Goal: Transaction & Acquisition: Purchase product/service

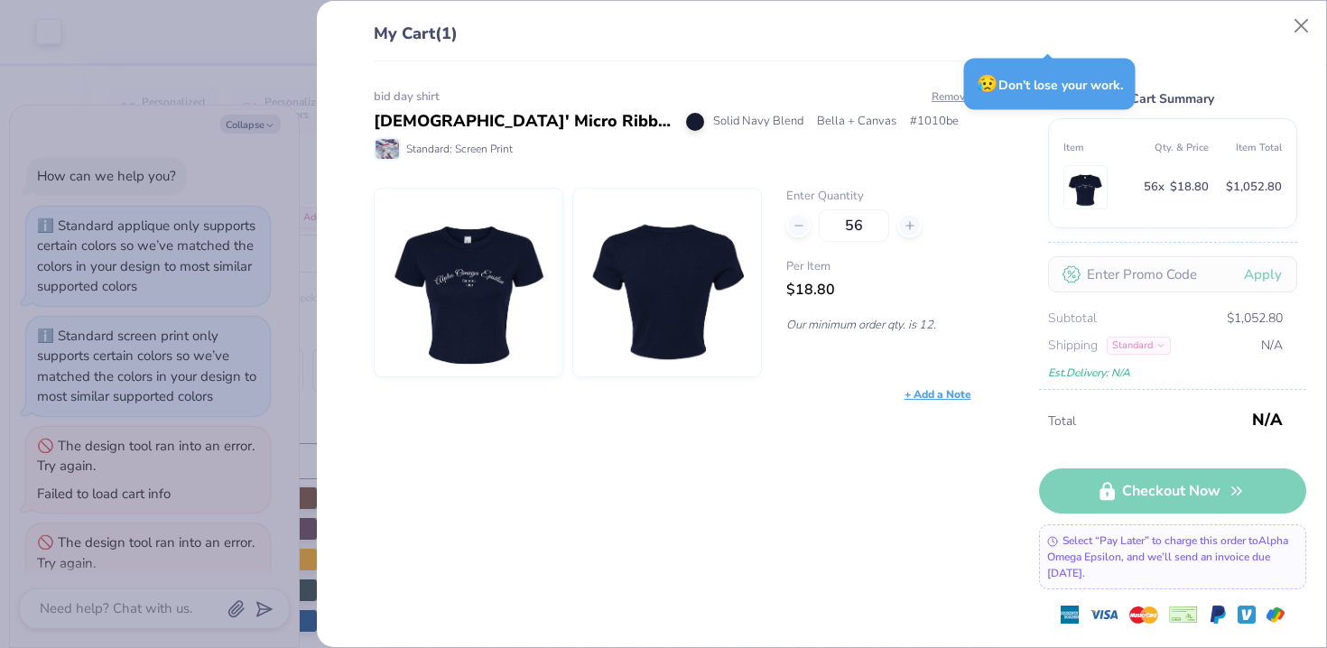
scroll to position [142, 0]
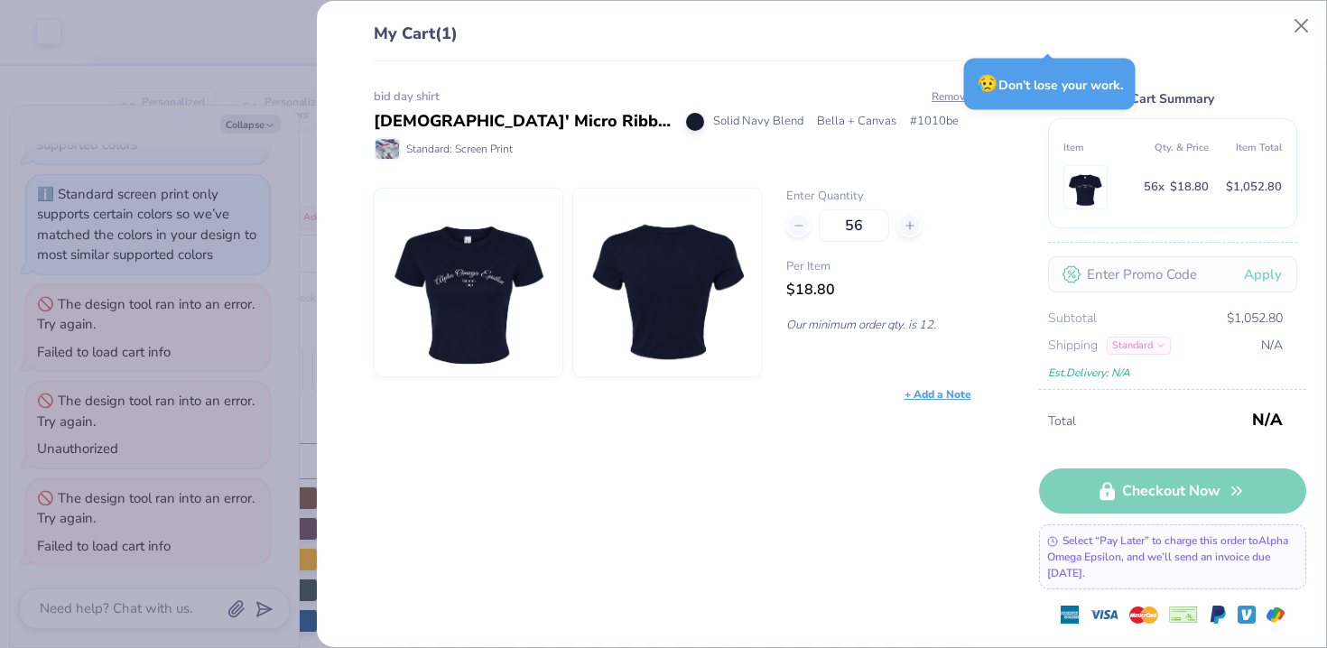
click at [187, 129] on div "My Cart (1) bid day shirt Ladies' Micro Ribbed Baby Tee Solid Navy Blend Bella …" at bounding box center [663, 324] width 1327 height 648
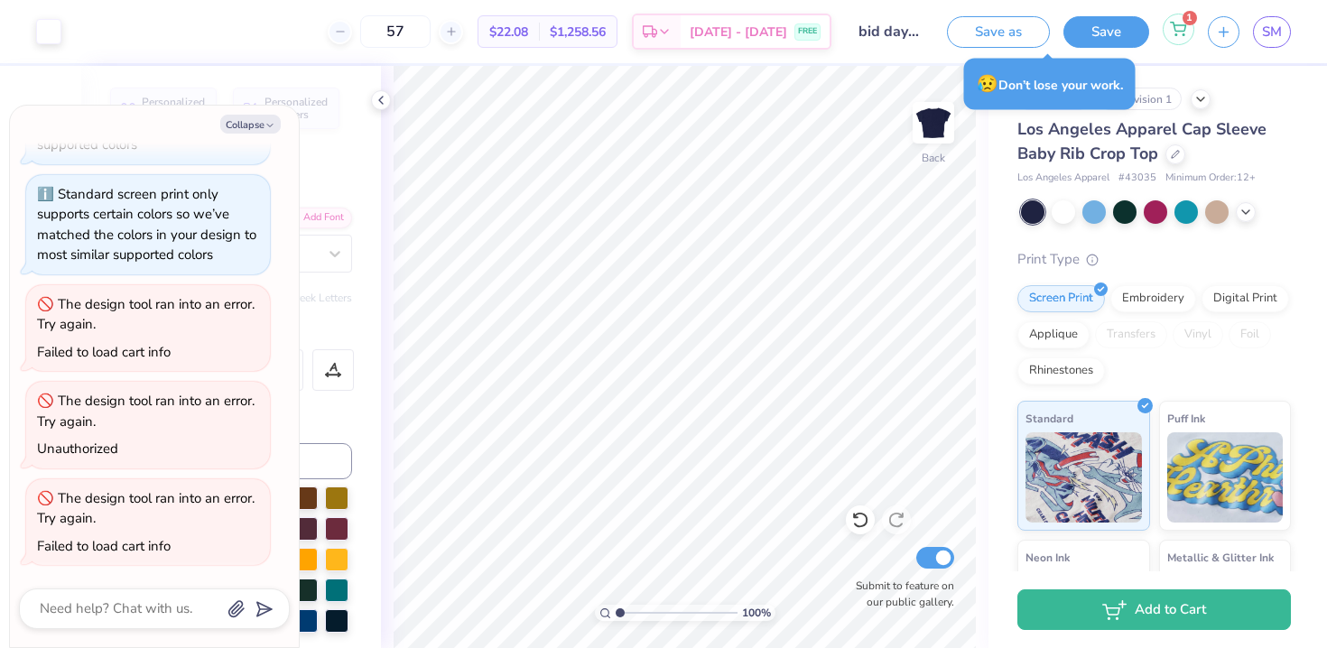
click at [1175, 34] on circle at bounding box center [1176, 35] width 2 height 2
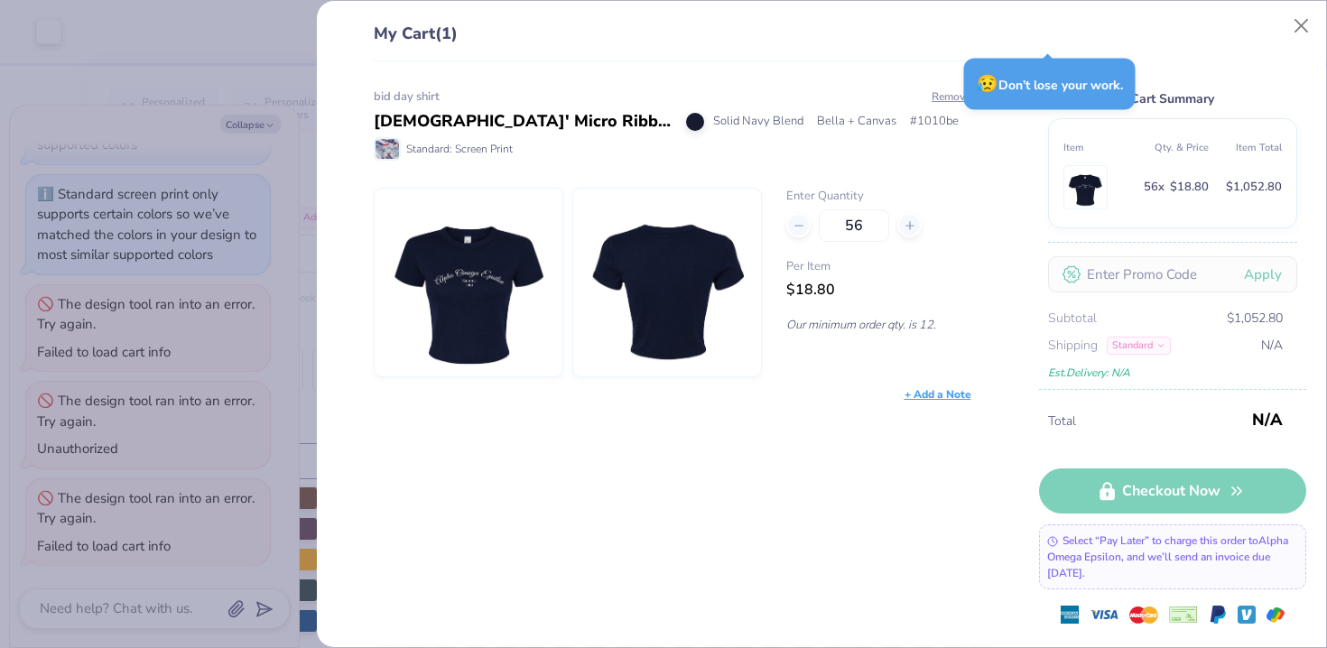
drag, startPoint x: 1174, startPoint y: 35, endPoint x: 1157, endPoint y: 35, distance: 17.2
click at [1166, 35] on div "Cart Summary Item Qty. & Price Item Total 56 x $18.80 $1,052.80 Apply Subtotal …" at bounding box center [1172, 206] width 267 height 368
type textarea "x"
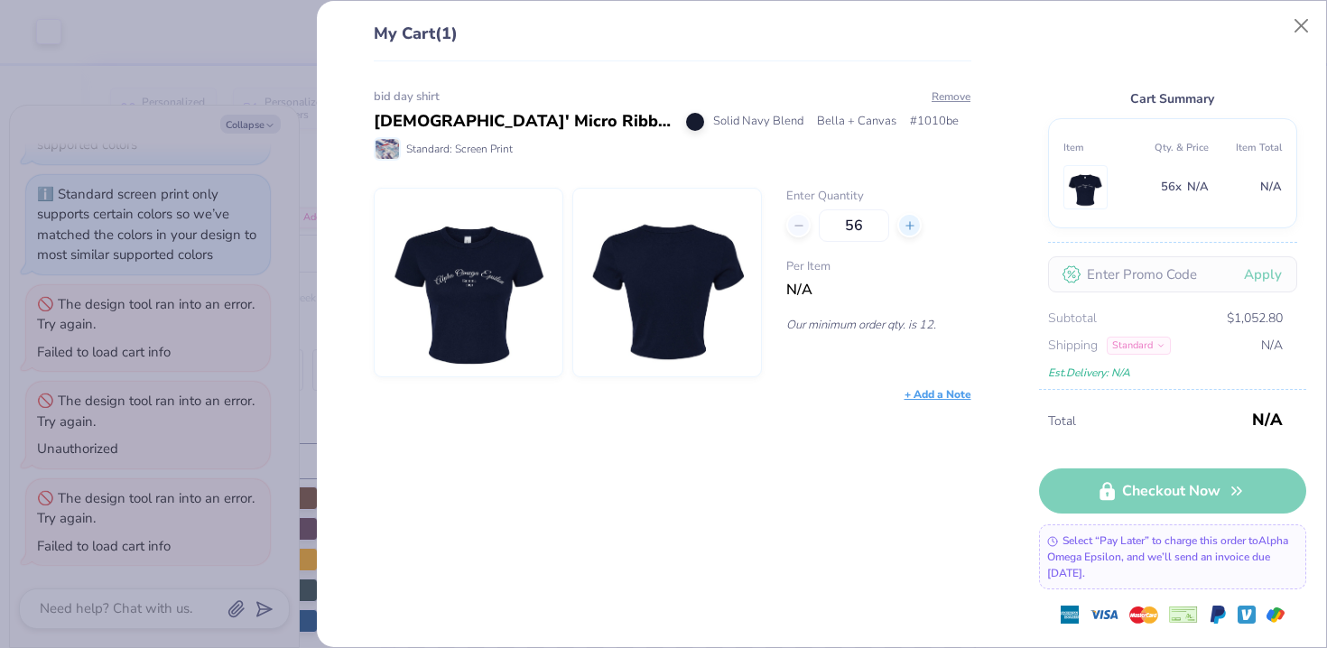
click at [909, 216] on div at bounding box center [909, 225] width 24 height 24
type input "57"
click at [720, 254] on img at bounding box center [666, 283] width 155 height 188
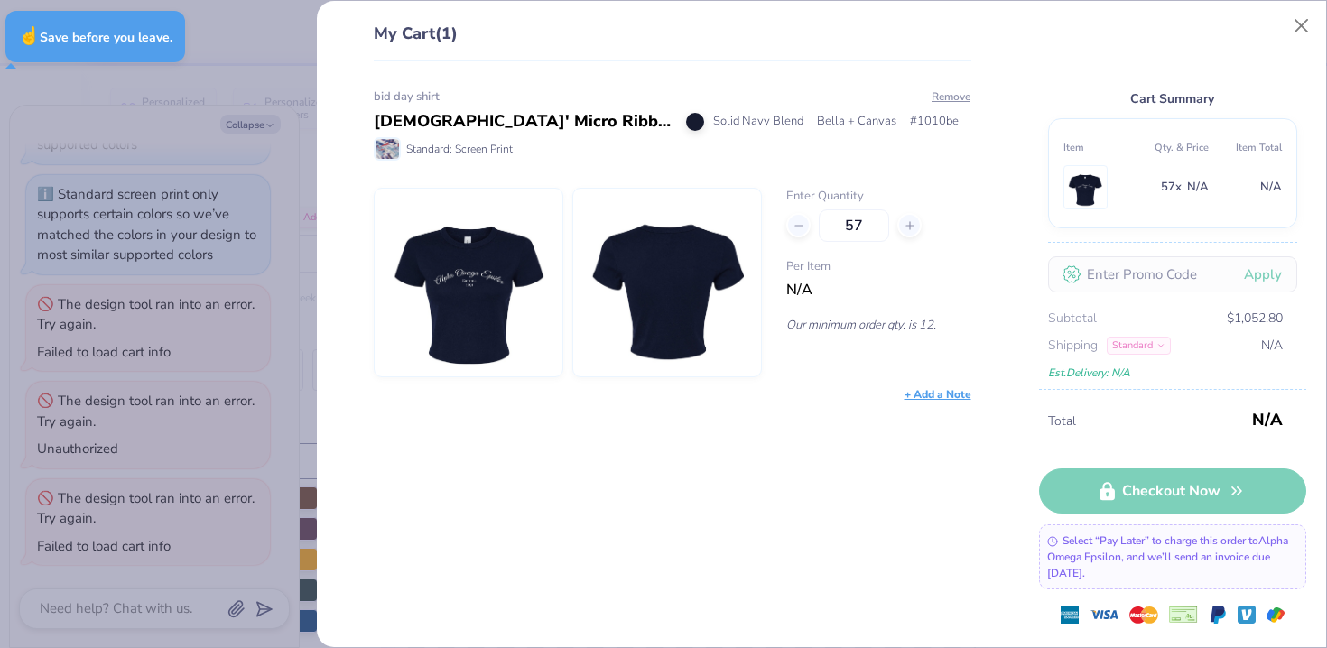
type textarea "x"
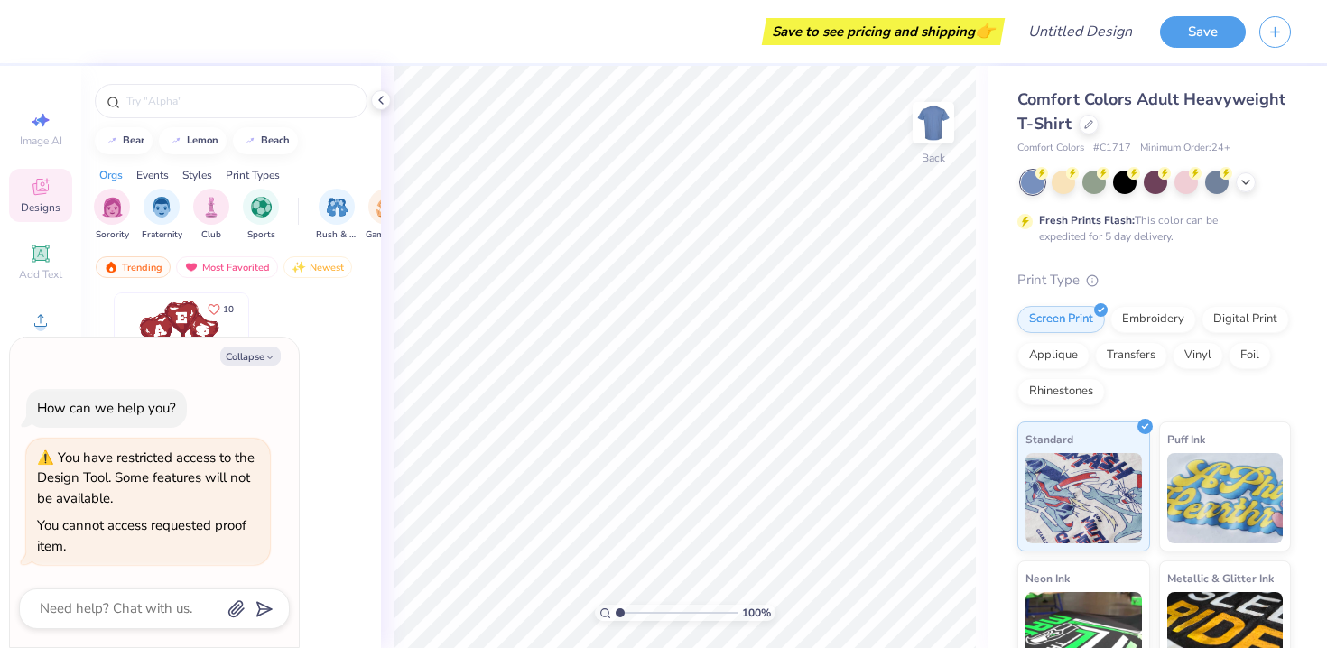
type textarea "x"
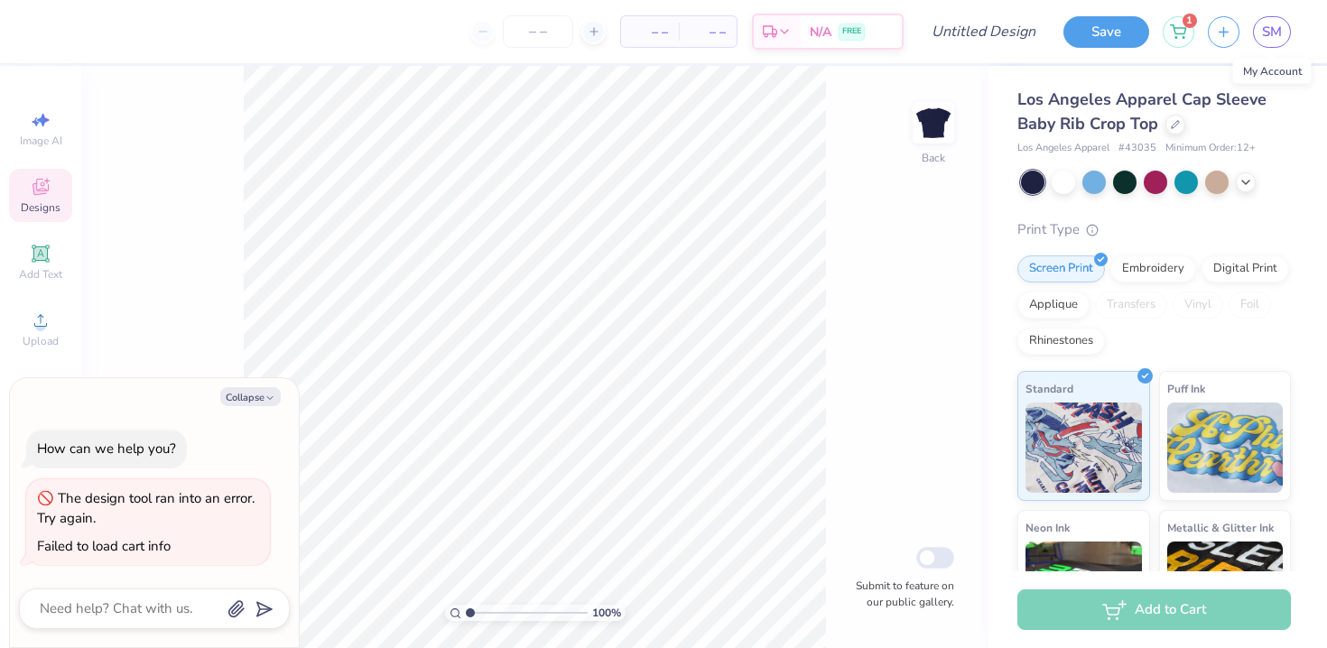
scroll to position [208, 0]
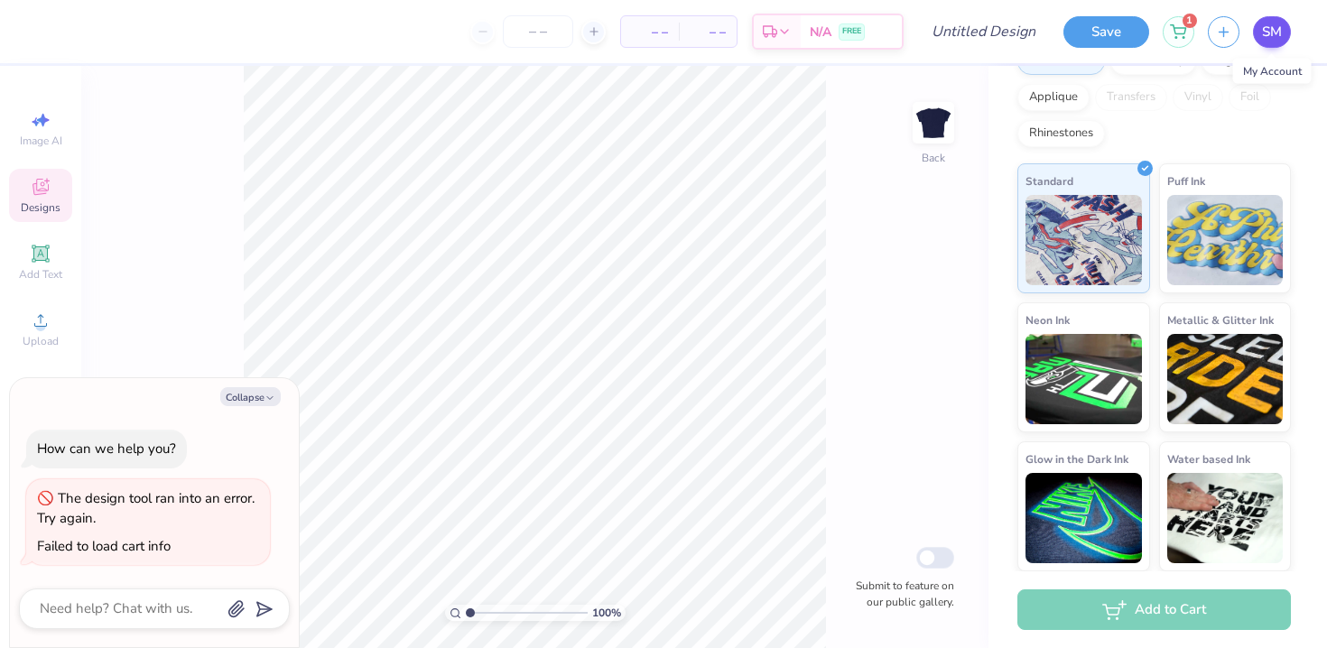
click at [1263, 35] on span "SM" at bounding box center [1272, 32] width 20 height 21
click at [1271, 24] on span "SM" at bounding box center [1272, 32] width 20 height 21
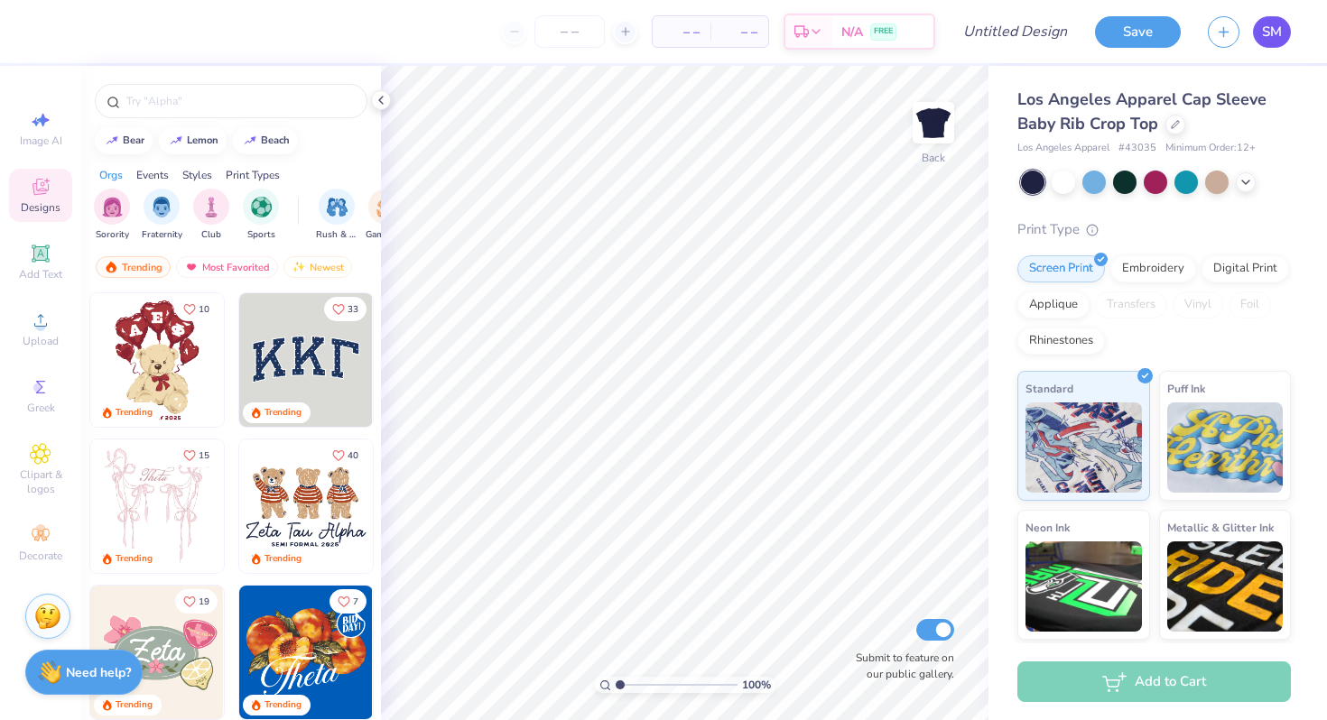
click at [1267, 23] on span "SM" at bounding box center [1272, 32] width 20 height 21
click at [376, 101] on icon at bounding box center [381, 100] width 14 height 14
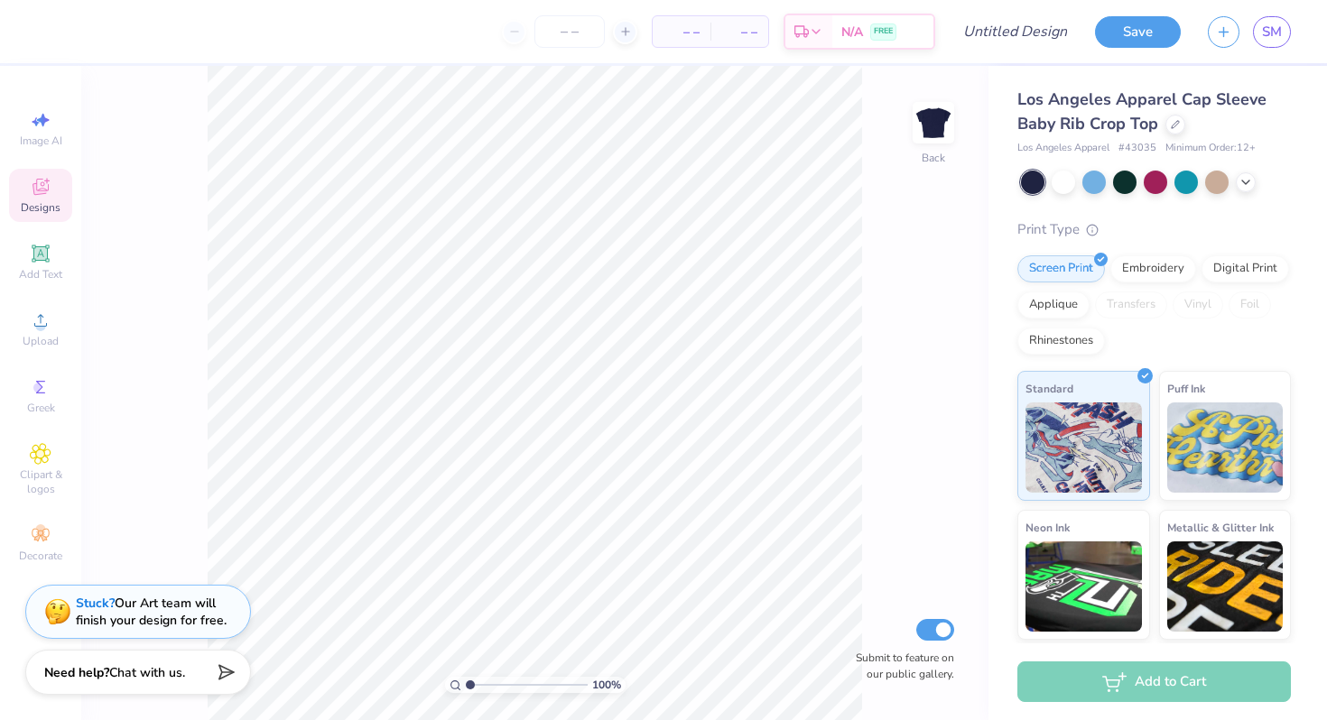
click at [1295, 22] on div "Save SM" at bounding box center [1211, 31] width 232 height 63
click at [1280, 22] on span "SM" at bounding box center [1272, 32] width 20 height 21
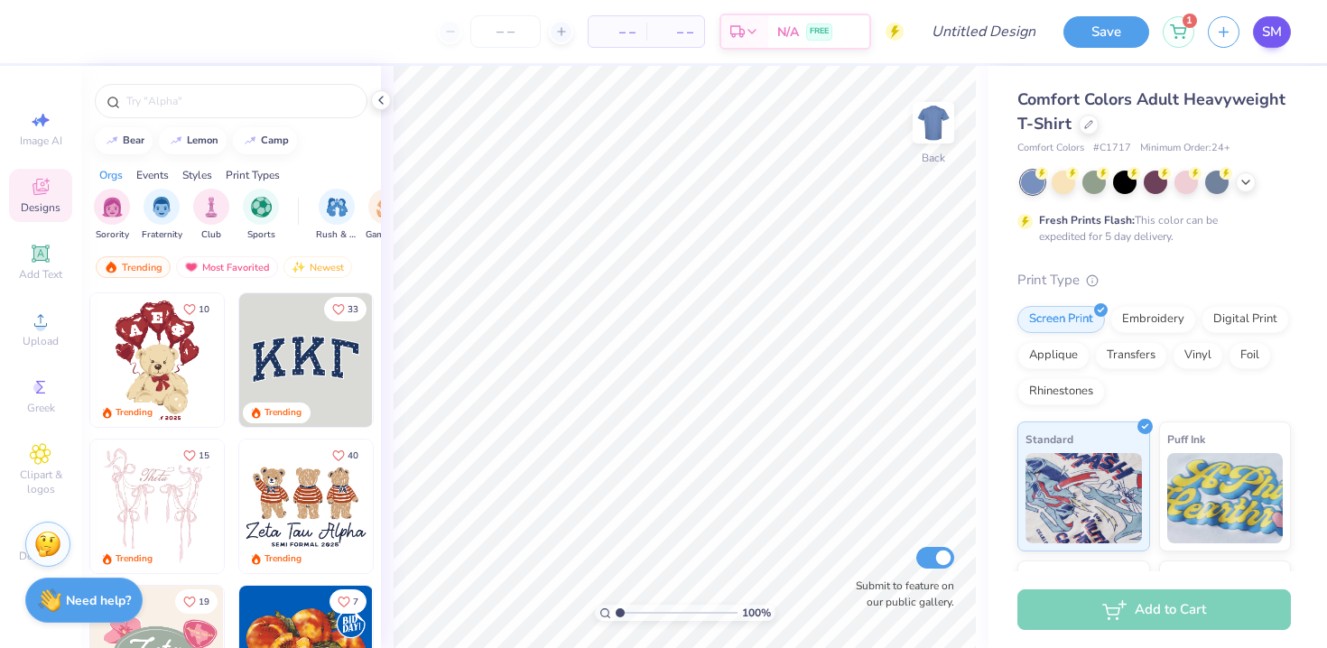
click at [1257, 42] on div "SM" at bounding box center [1272, 32] width 38 height 32
click at [1265, 42] on link "SM" at bounding box center [1272, 32] width 38 height 32
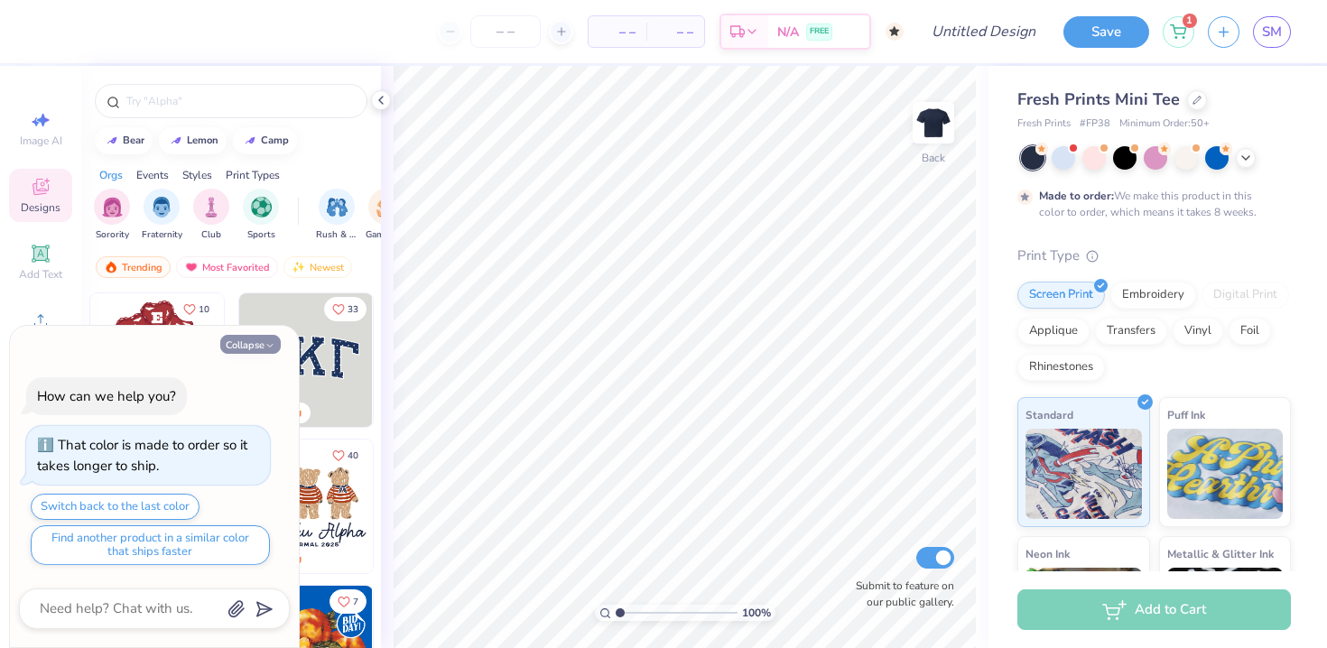
click at [270, 345] on icon "button" at bounding box center [269, 345] width 11 height 11
type textarea "x"
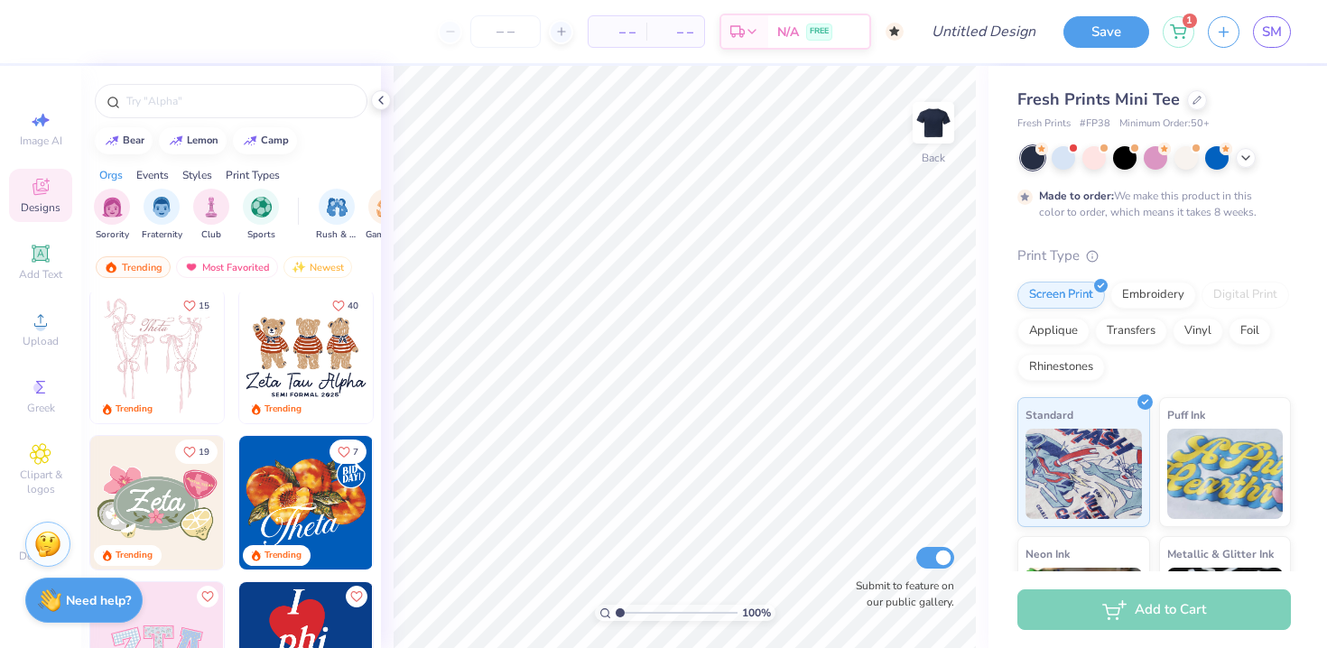
scroll to position [151, 0]
click at [39, 206] on span "Designs" at bounding box center [41, 207] width 40 height 14
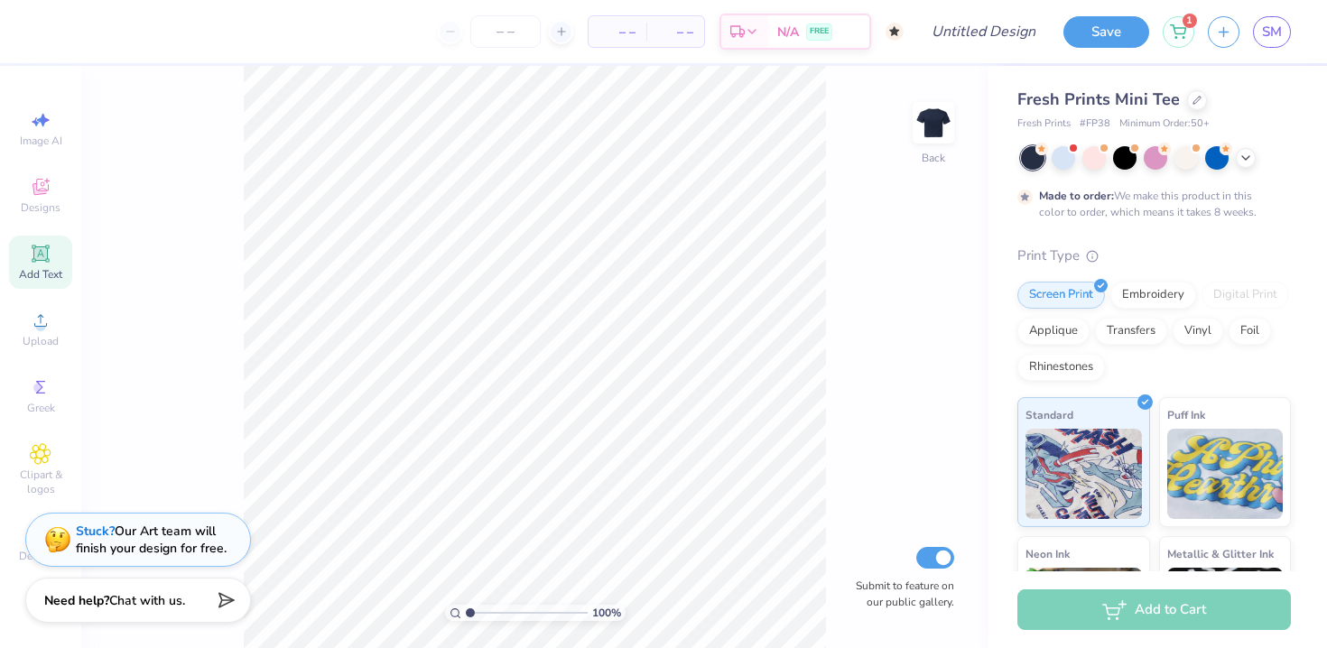
click at [44, 272] on span "Add Text" at bounding box center [40, 274] width 43 height 14
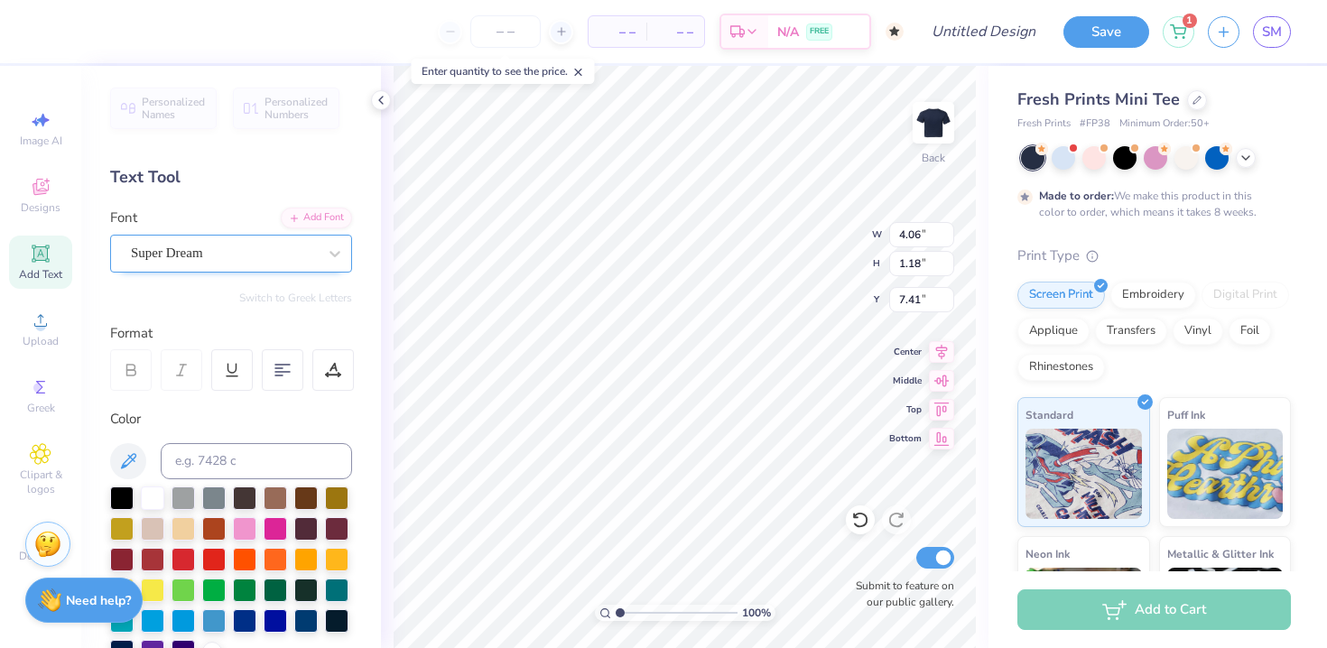
type textarea "Al"
click at [280, 251] on div "Super Dream" at bounding box center [224, 253] width 190 height 28
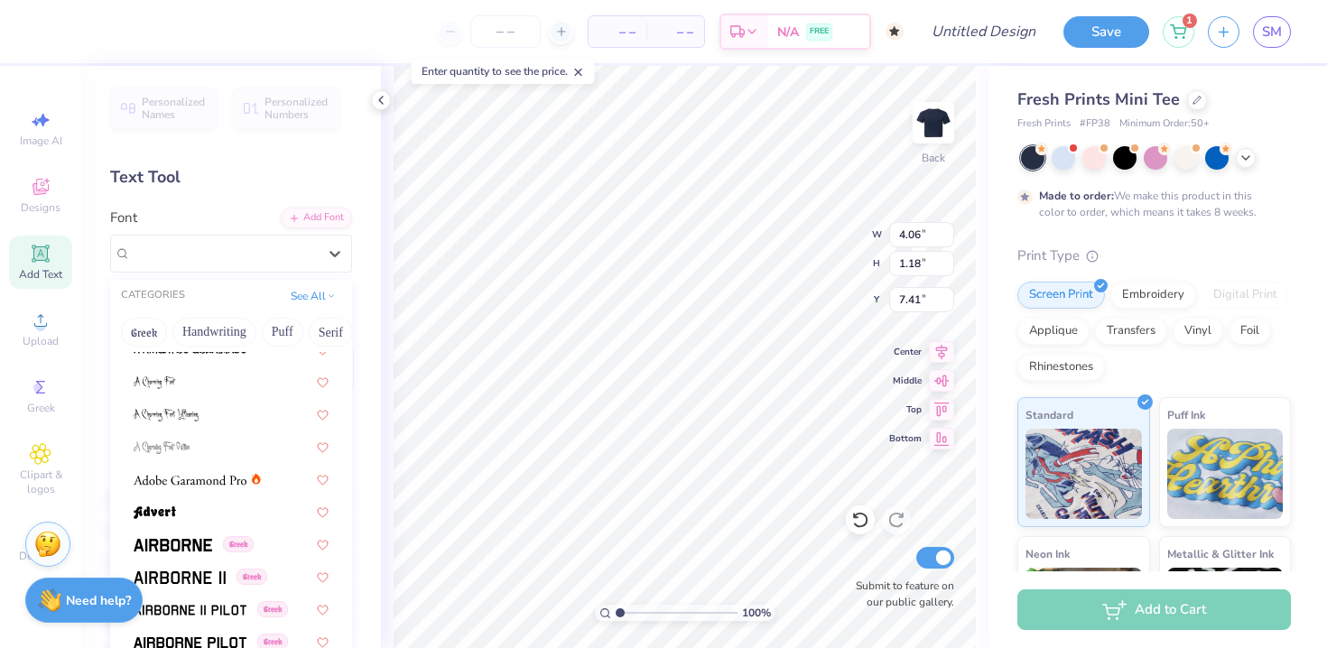
scroll to position [146, 0]
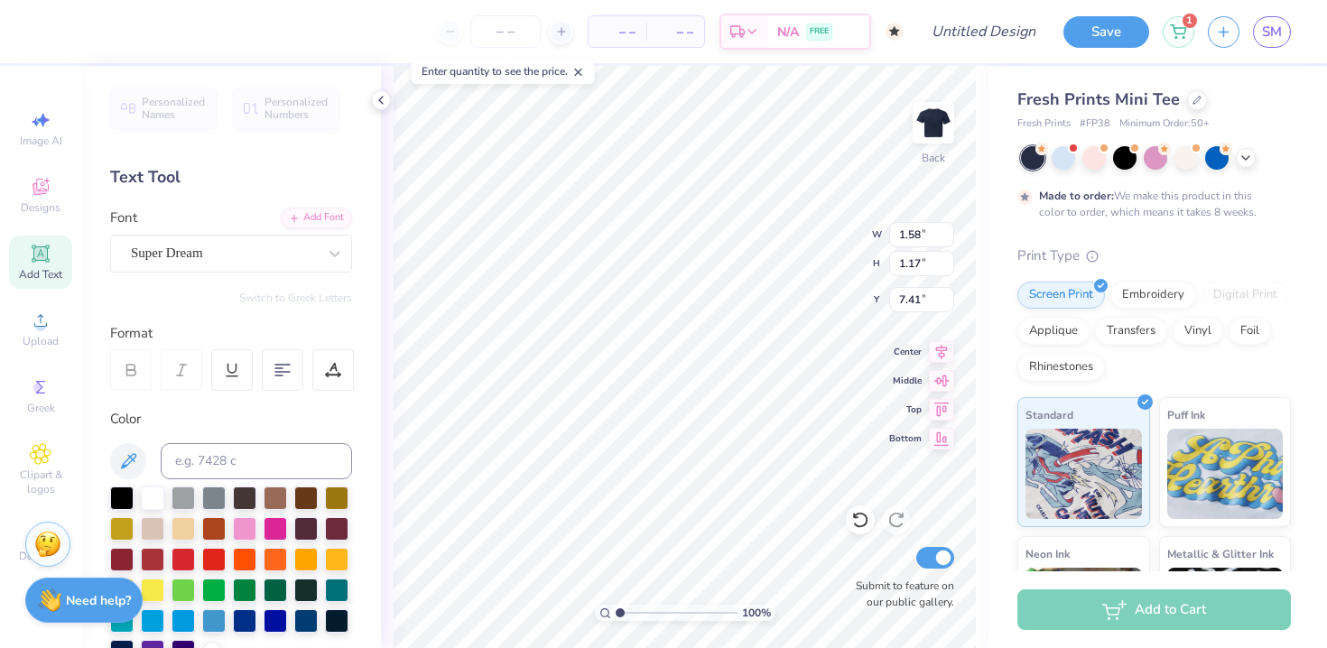
click at [1093, 48] on div "Save 1 SM" at bounding box center [1195, 31] width 264 height 63
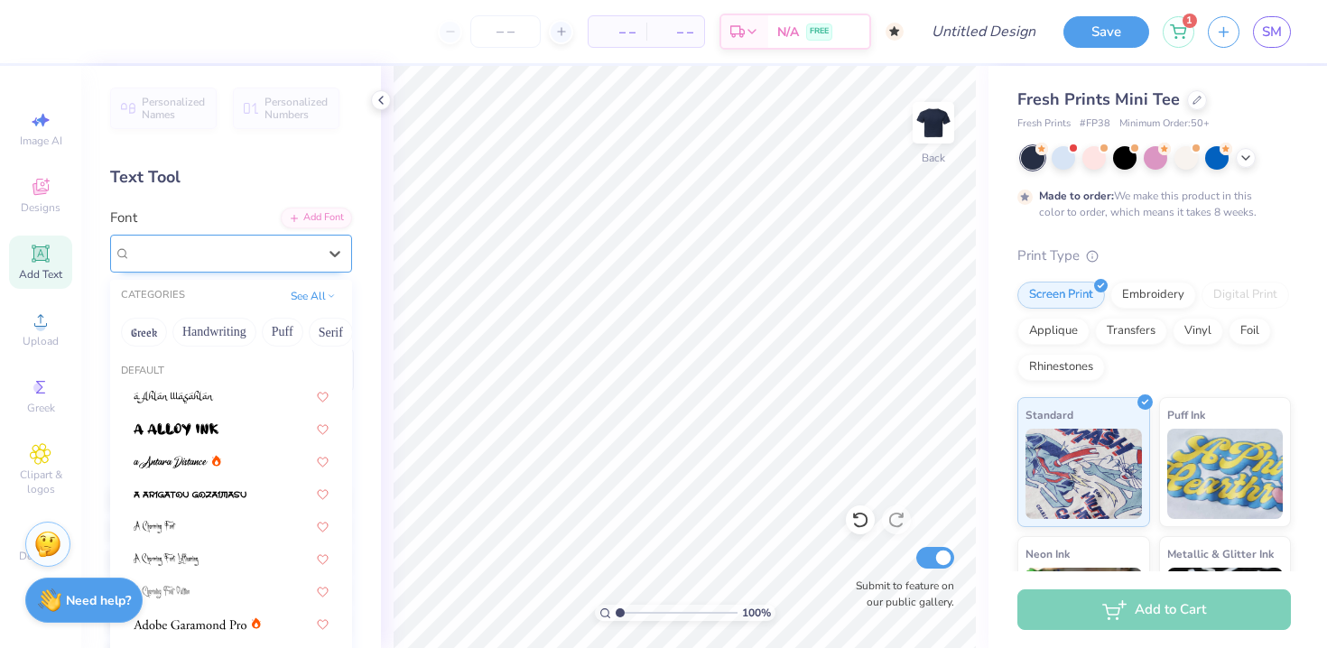
click at [234, 237] on div "Super Dream" at bounding box center [231, 254] width 242 height 38
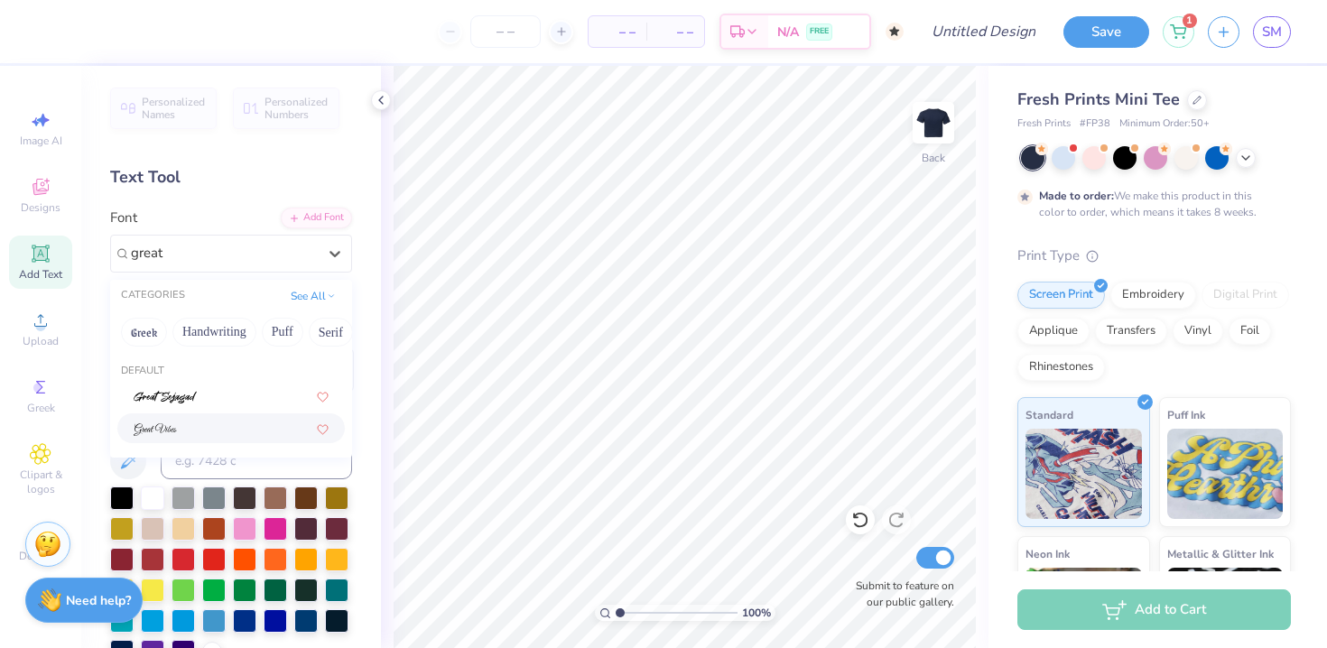
click at [163, 426] on img at bounding box center [155, 429] width 43 height 13
type input "great"
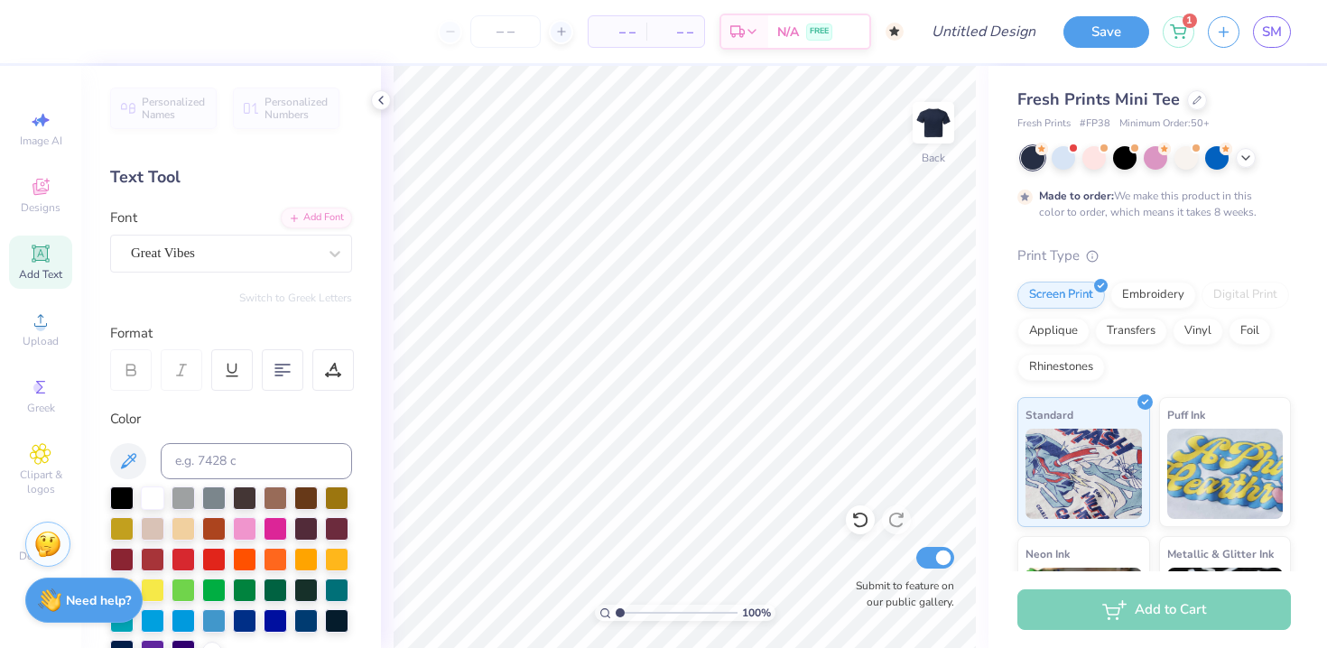
click at [219, 315] on div "Personalized Names Personalized Numbers Text Tool Add Font Font Great Vibes Swi…" at bounding box center [231, 357] width 300 height 582
click at [48, 264] on icon at bounding box center [41, 254] width 22 height 22
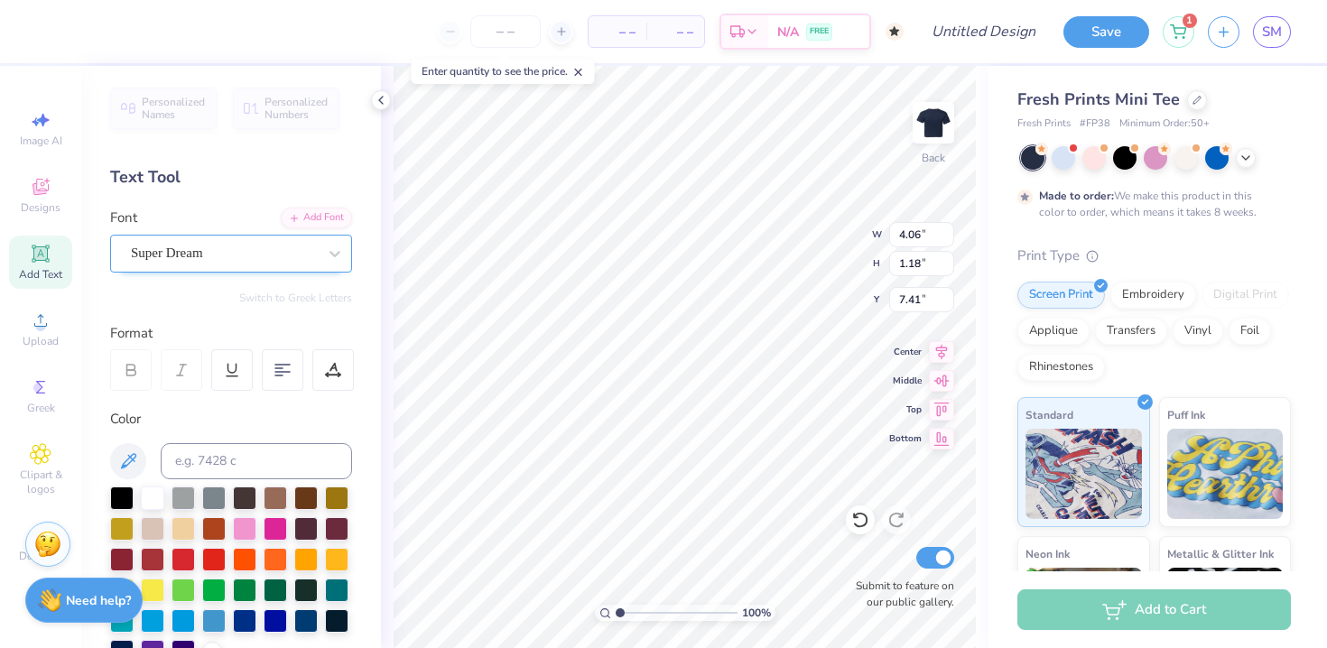
click at [246, 251] on div "Super Dream" at bounding box center [224, 253] width 190 height 28
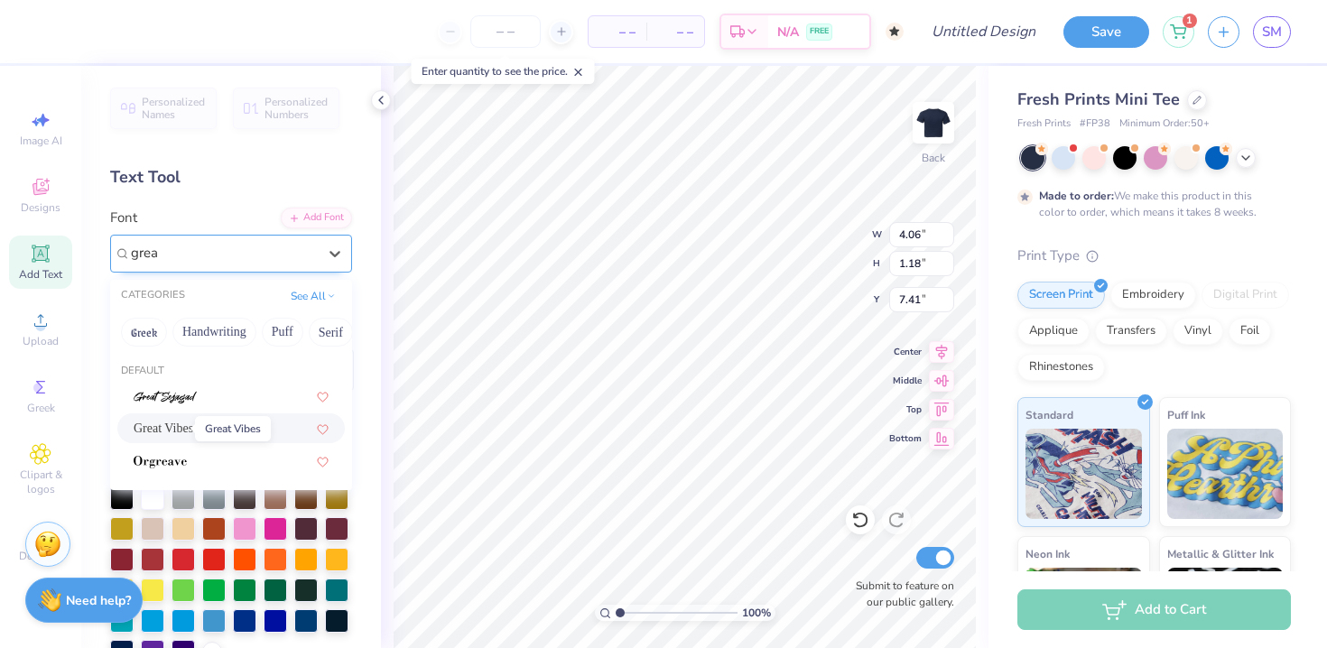
click at [181, 430] on span "Great Vibes" at bounding box center [164, 428] width 60 height 19
type input "grea"
type input "6.56"
type input "1.74"
type input "7.13"
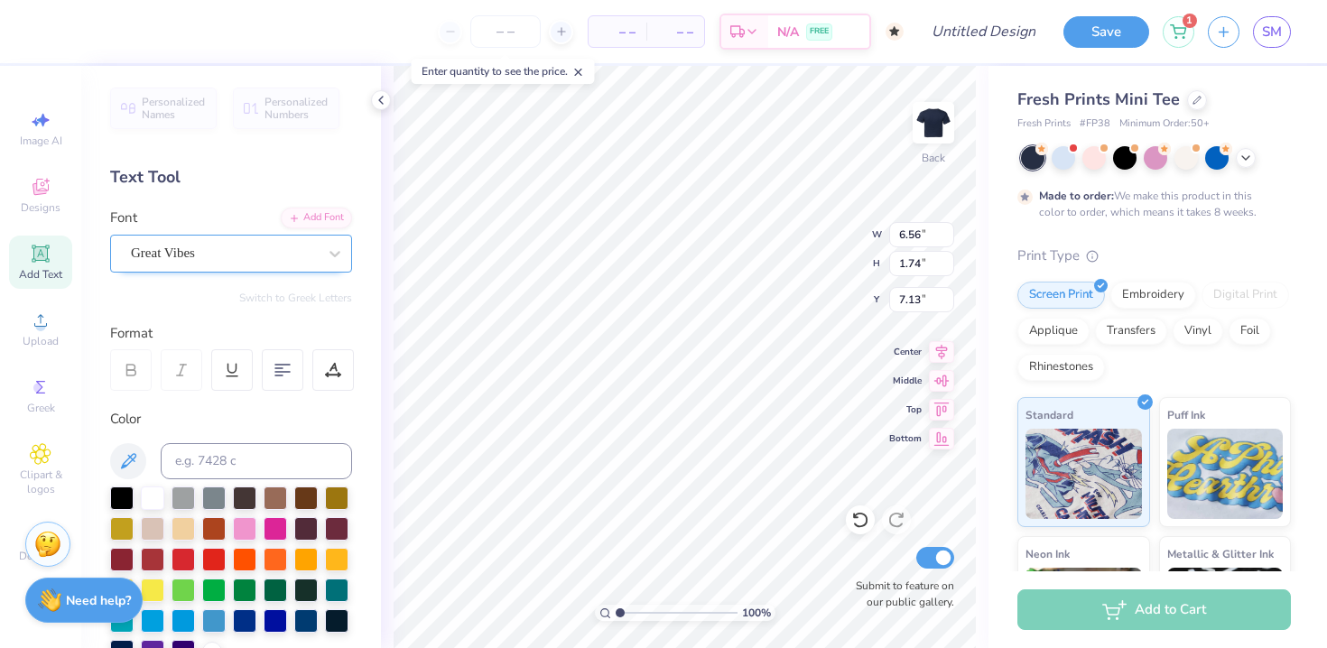
scroll to position [0, 4]
type textarea "Alpha Omega Epsilon"
type input "3.00"
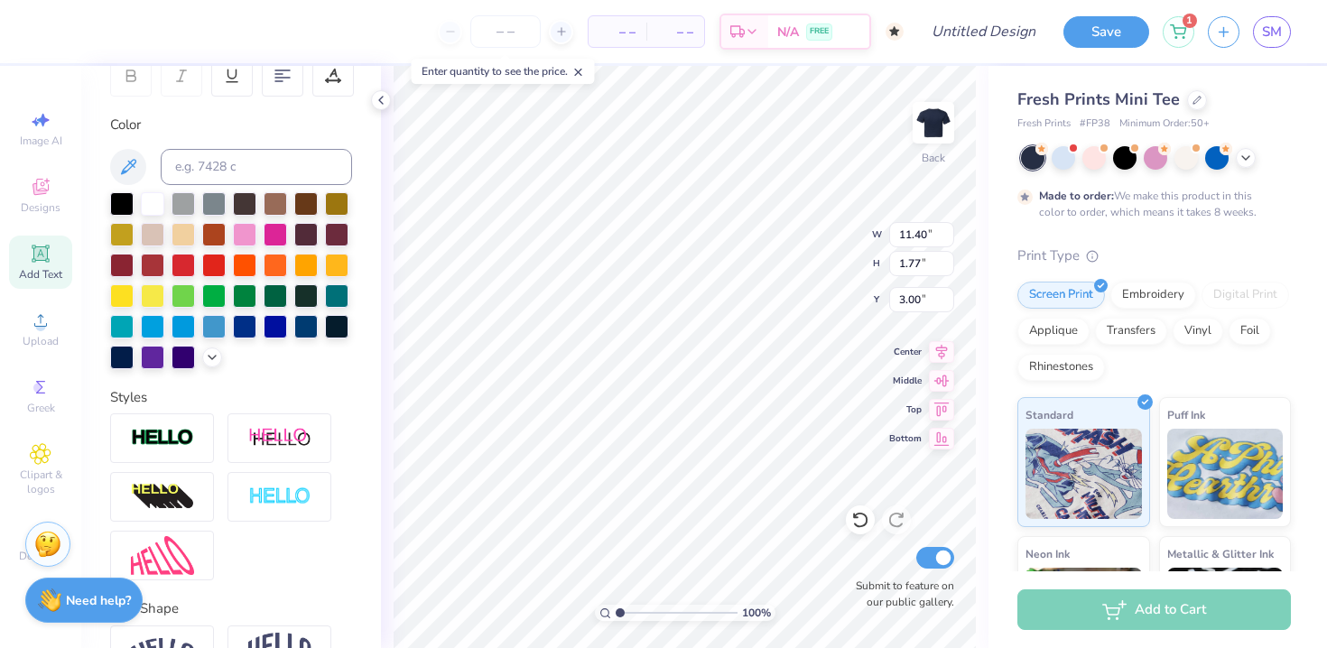
scroll to position [401, 0]
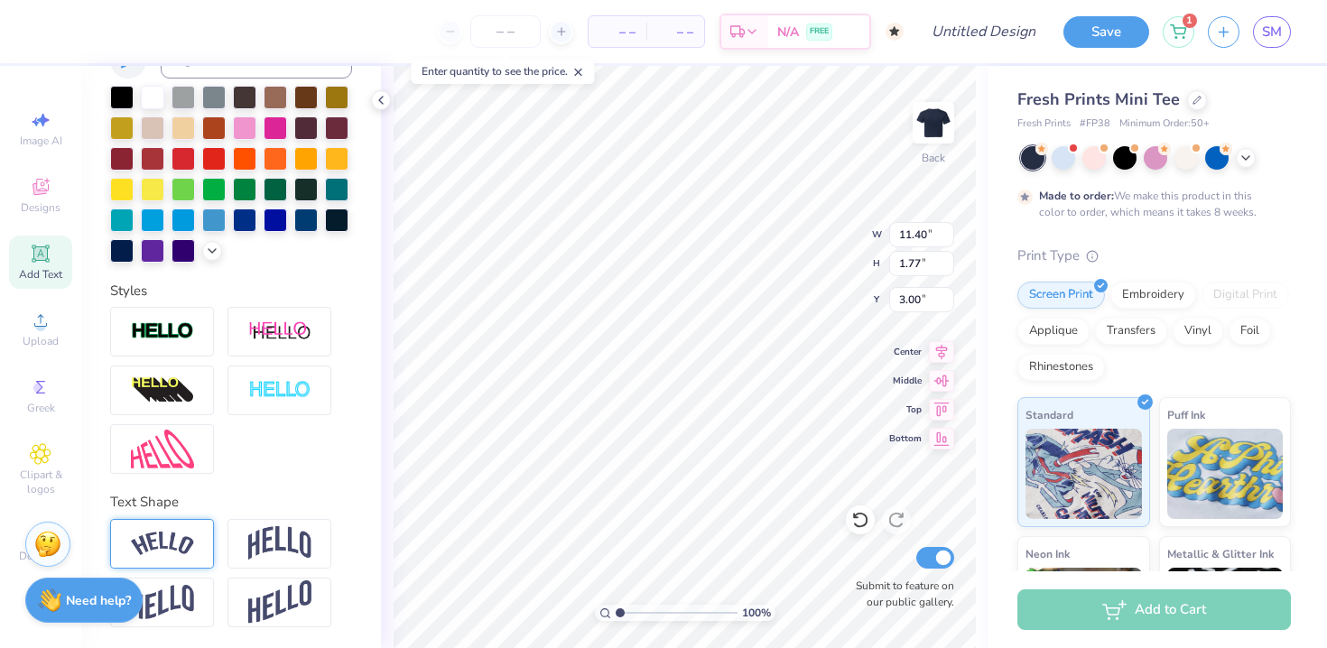
click at [189, 537] on img at bounding box center [162, 544] width 63 height 24
type input "2.49"
type input "2.64"
type input "9.54"
type input "2.09"
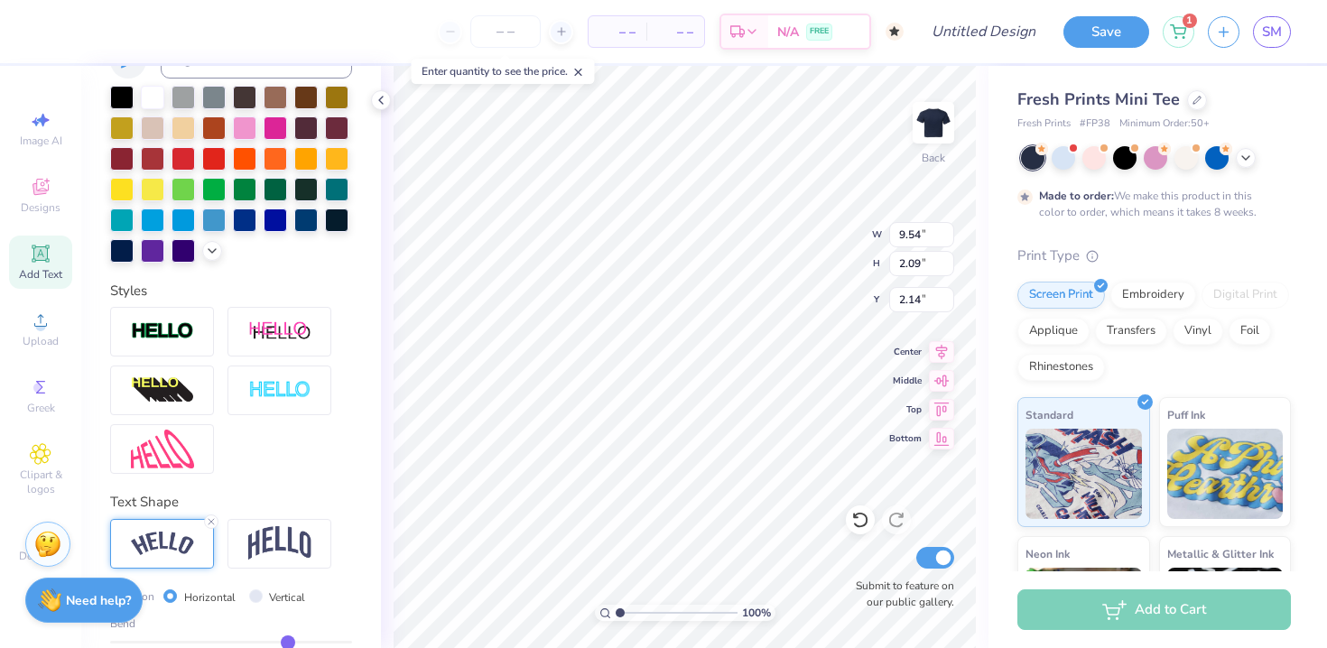
type input "3.00"
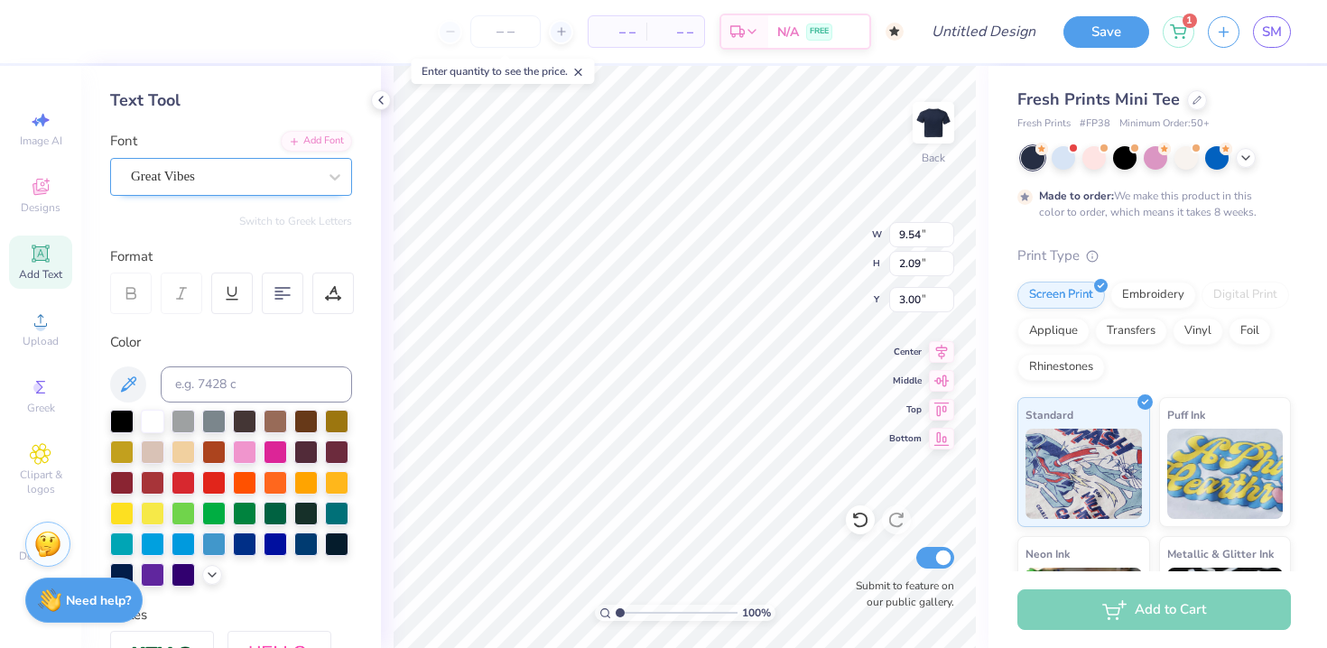
scroll to position [0, 0]
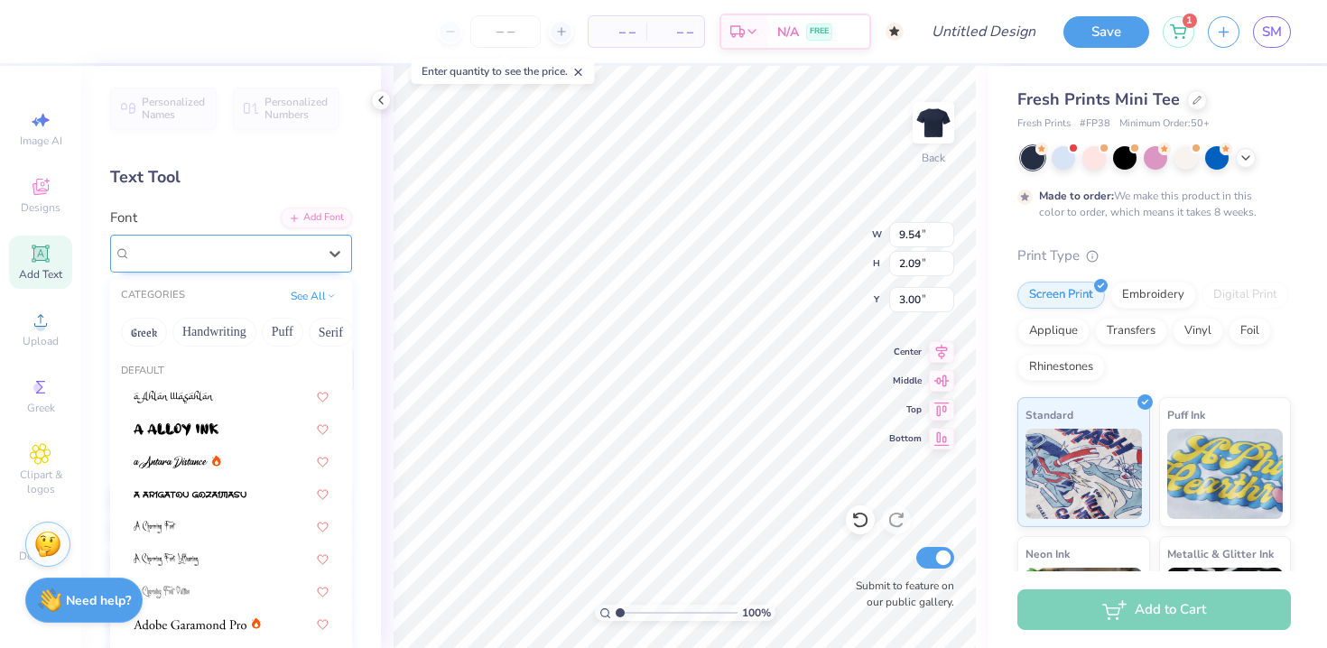
click at [199, 258] on div "Great Vibes" at bounding box center [224, 253] width 190 height 28
click at [225, 213] on div "Font option Great Vibes selected, 134 of 311. 311 results available. Use Up and…" at bounding box center [231, 240] width 242 height 65
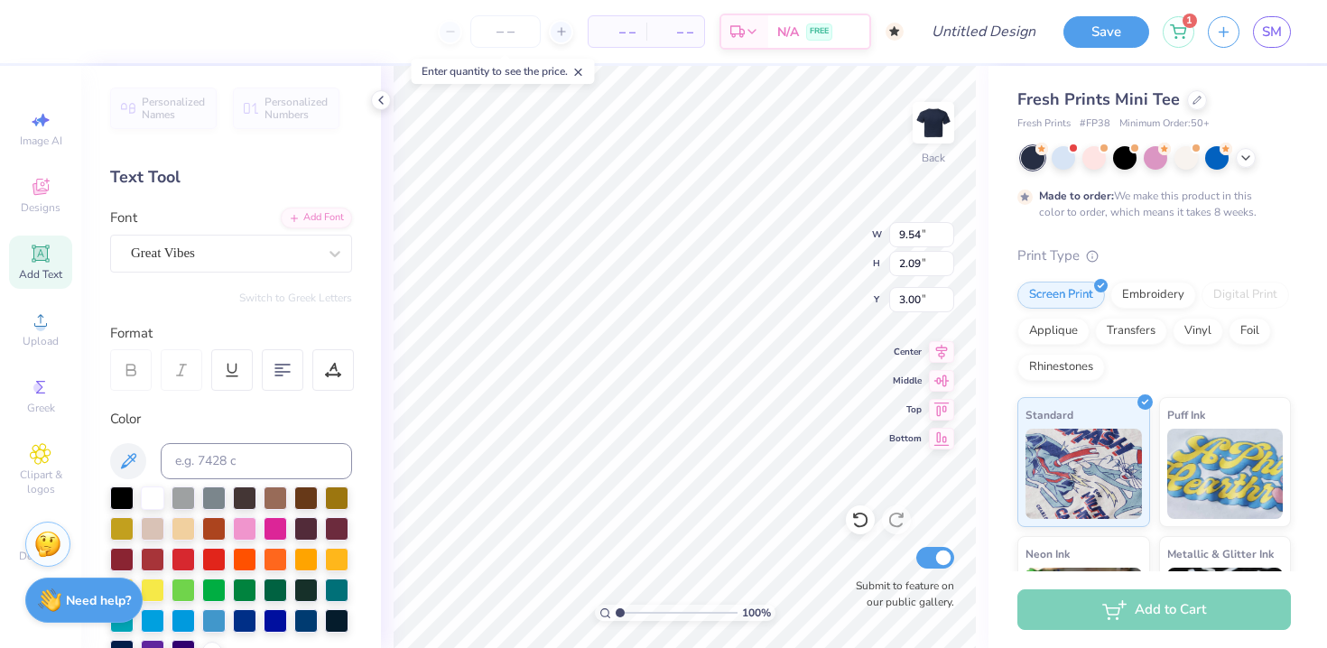
click at [42, 248] on icon at bounding box center [40, 253] width 14 height 14
type input "4.06"
type input "1.18"
type input "7.41"
click at [246, 252] on div "Super Dream" at bounding box center [224, 253] width 190 height 28
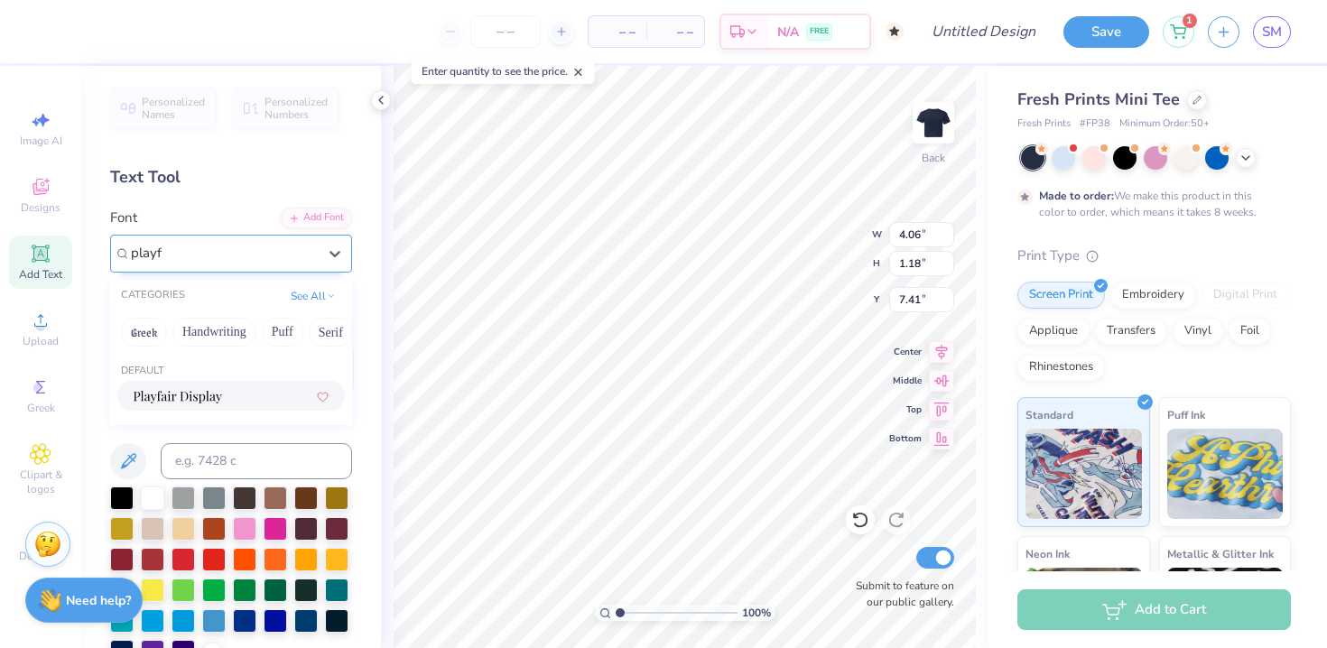
click at [159, 397] on img at bounding box center [178, 397] width 88 height 13
type input "playf"
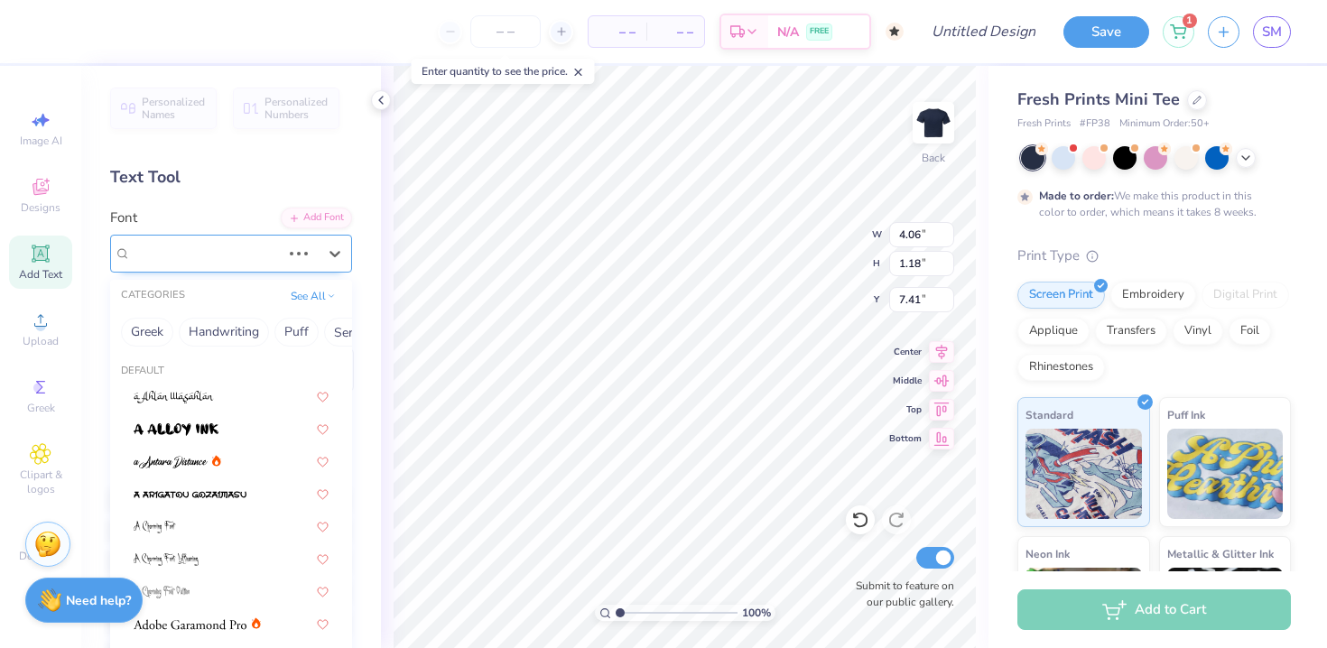
click at [233, 250] on div "Super Dream" at bounding box center [205, 253] width 153 height 28
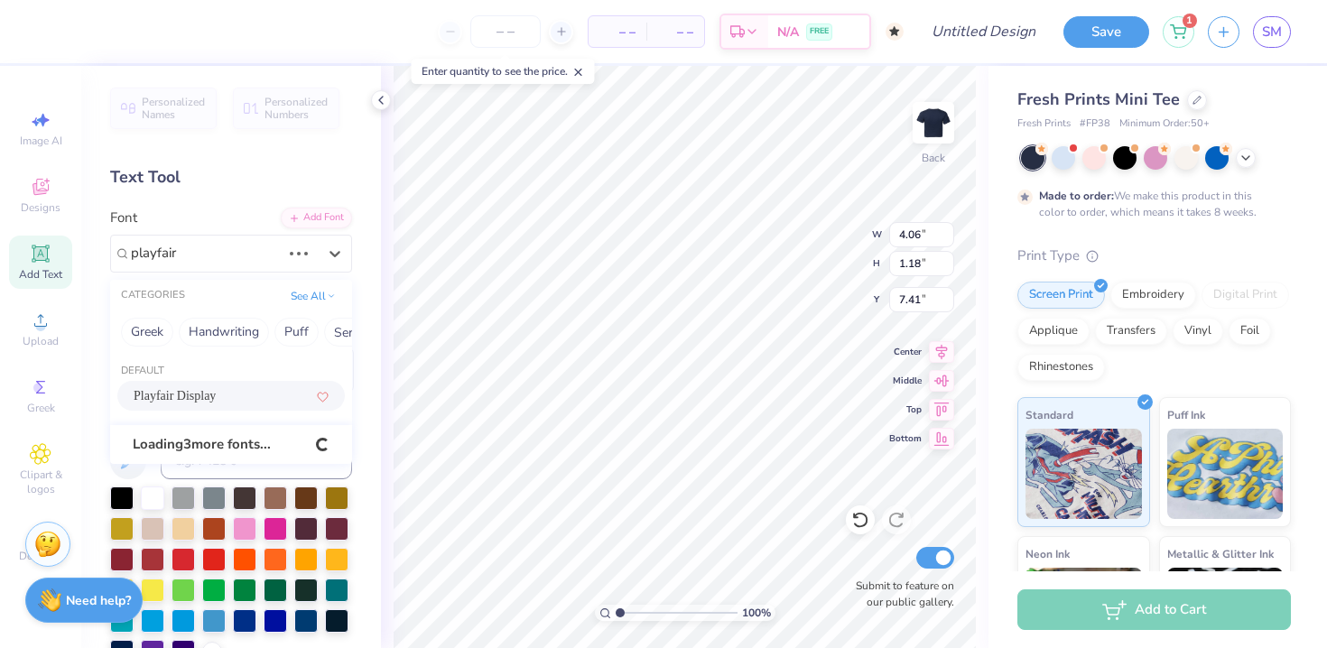
click at [144, 396] on span "Playfair Display" at bounding box center [175, 395] width 82 height 19
type input "playfair"
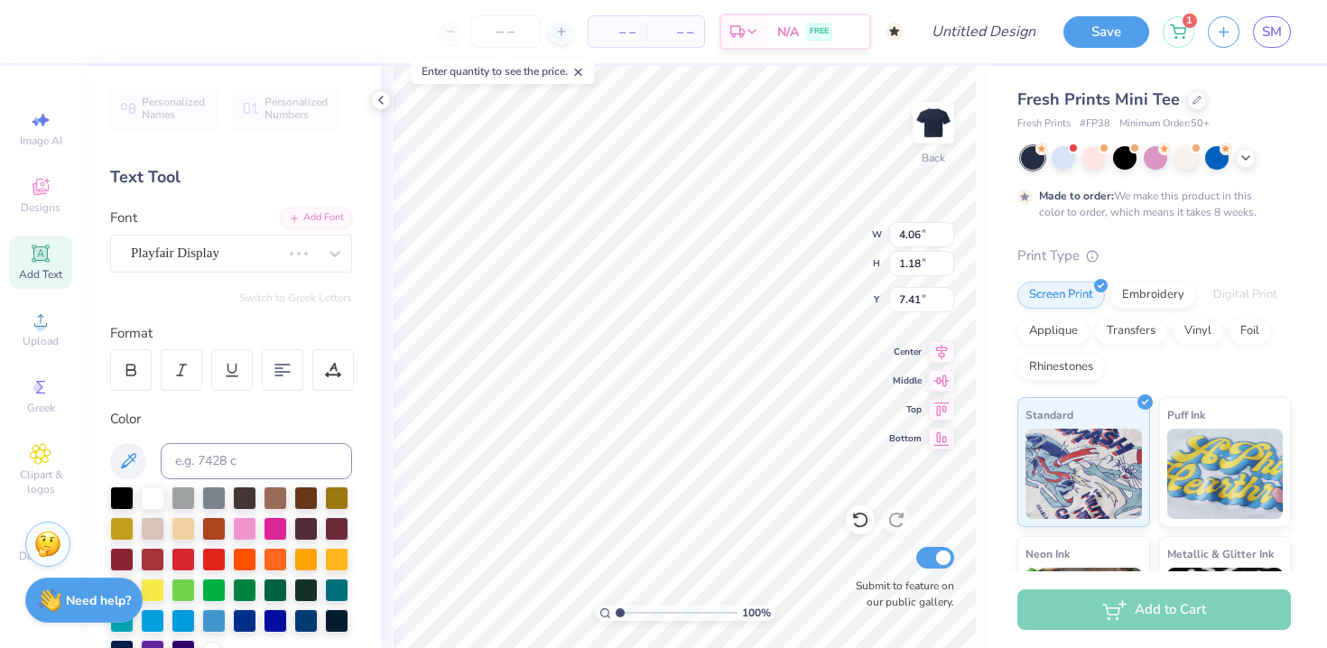
type input "4.07"
type input "1.19"
type textarea "Gamma 1991"
click at [287, 367] on icon at bounding box center [282, 370] width 16 height 16
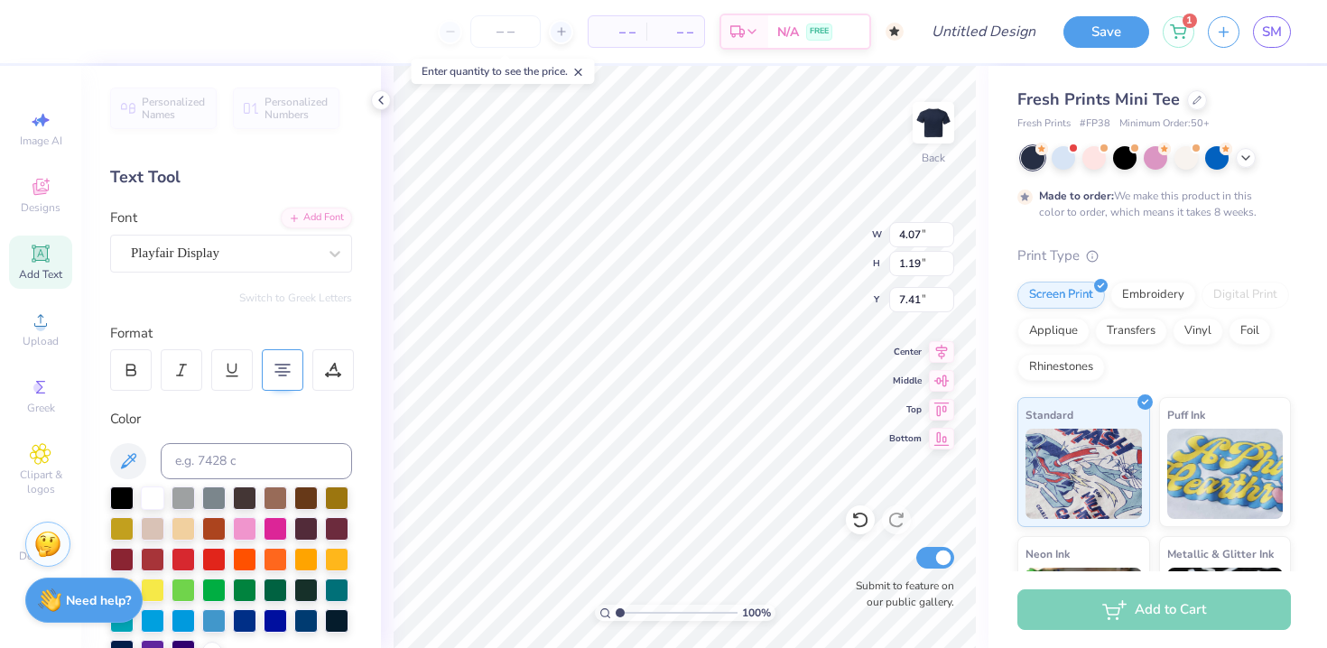
type input "5.73"
type input "3.48"
type input "6.26"
type input "2.60"
type input "1.58"
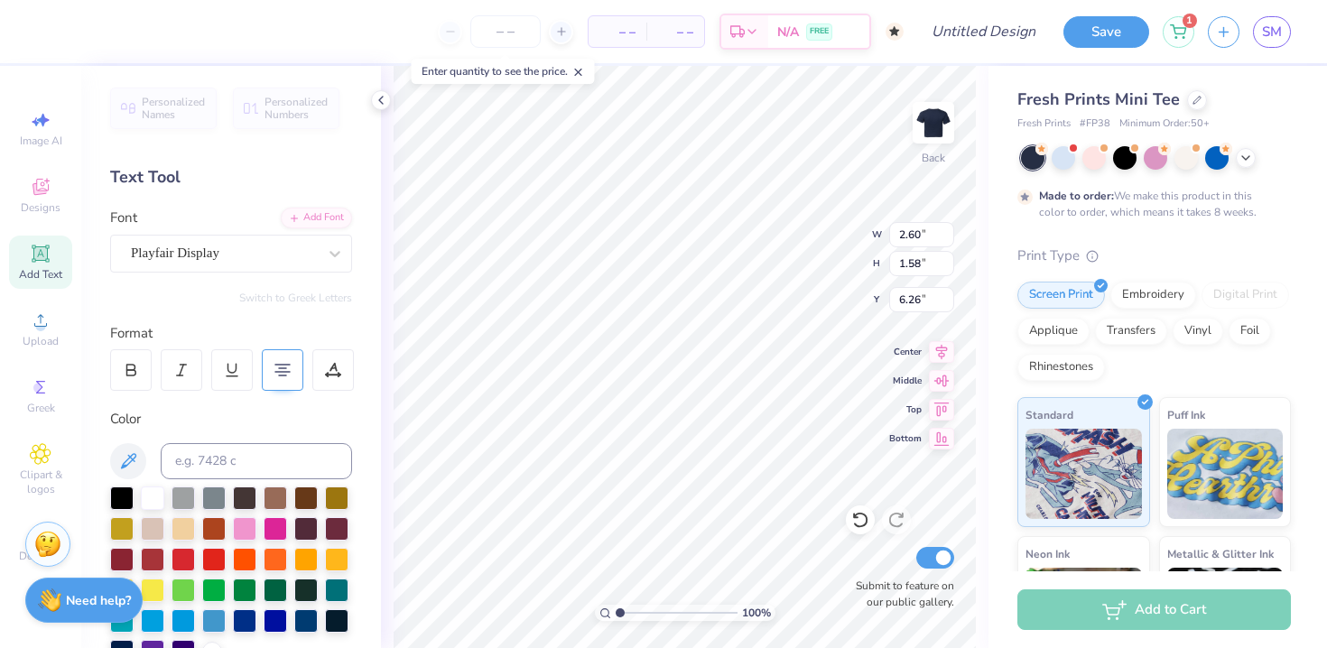
type input "4.30"
type input "1.57"
type input "0.95"
type input "4.61"
type input "9.54"
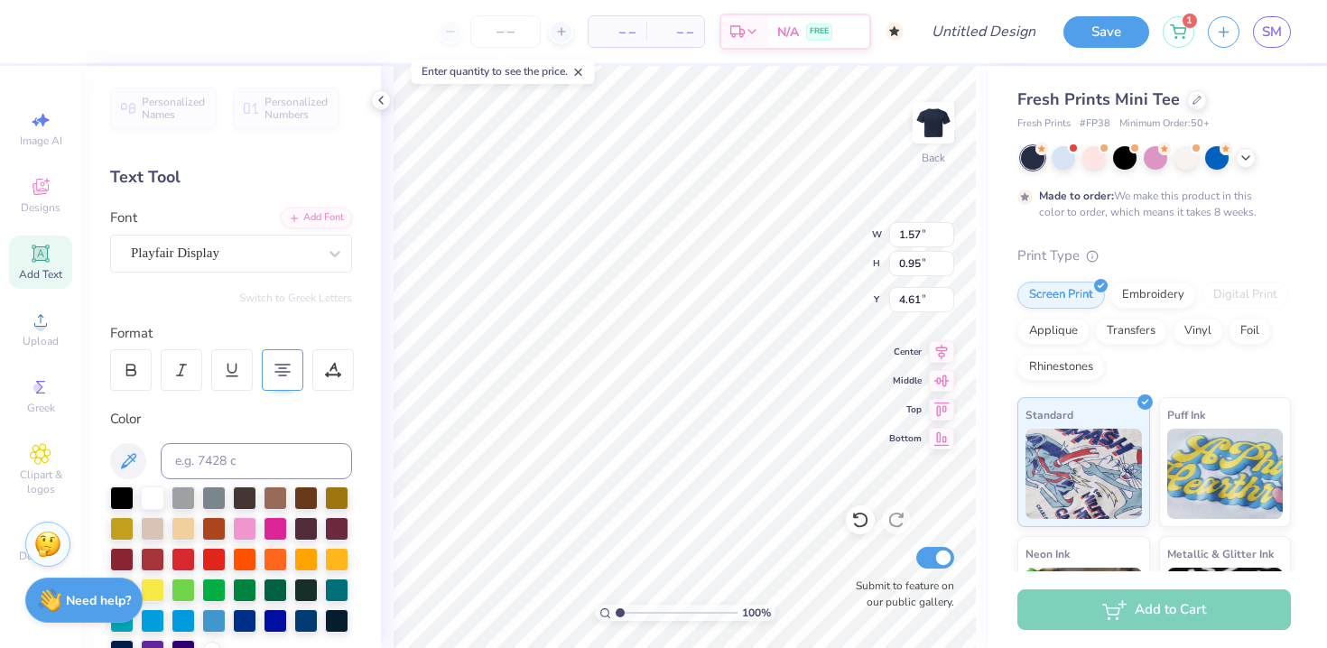
type input "2.09"
type input "3.00"
type input "7.63"
type input "1.67"
type input "3.00"
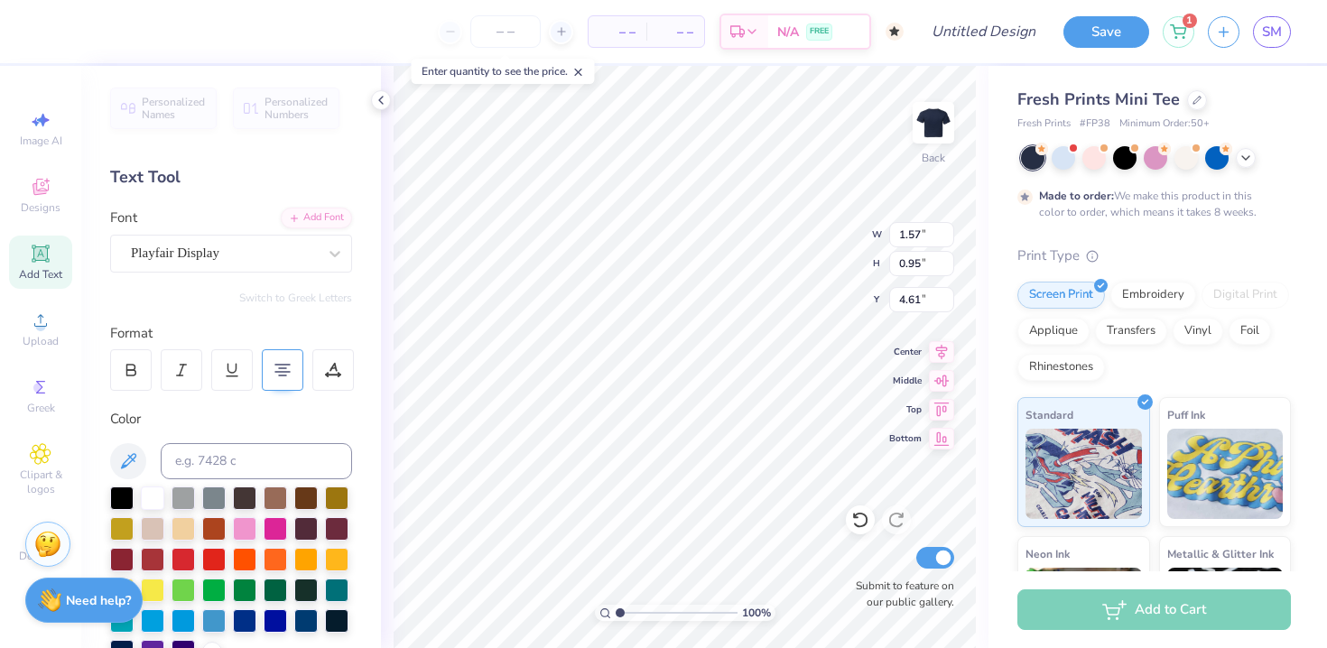
type input "4.19"
click at [961, 36] on input "Design Title" at bounding box center [1005, 32] width 88 height 36
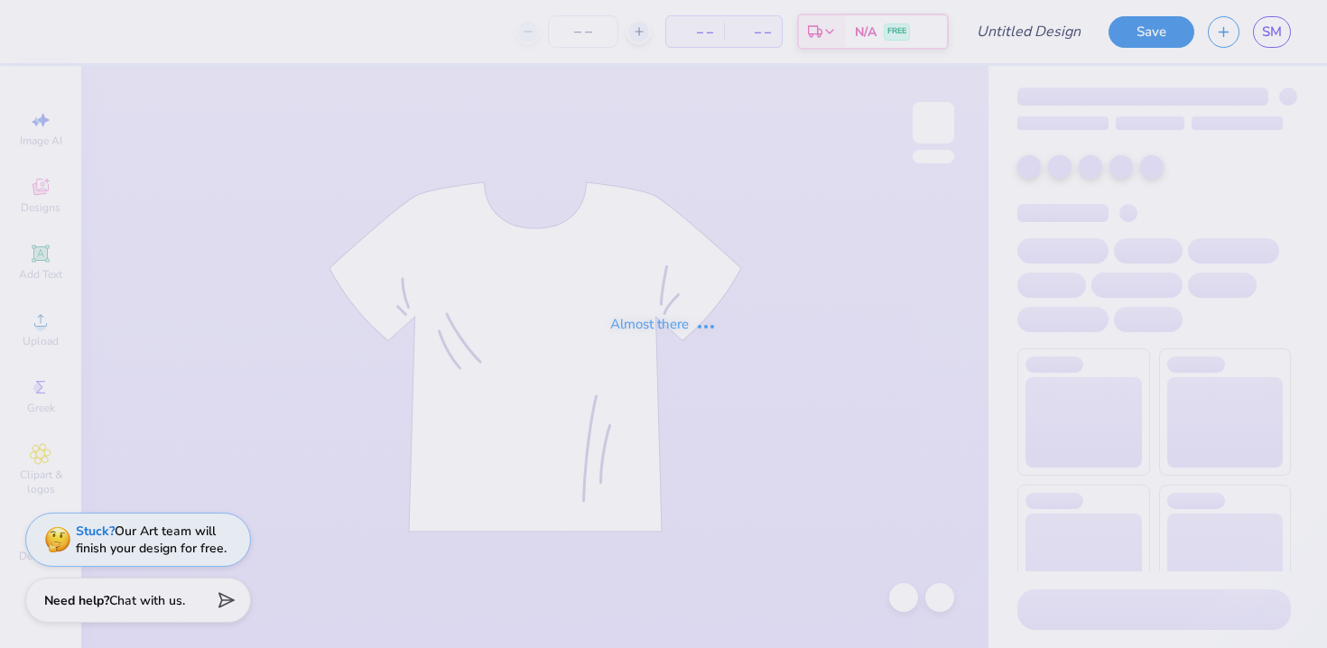
type input "bid day shirt"
type input "57"
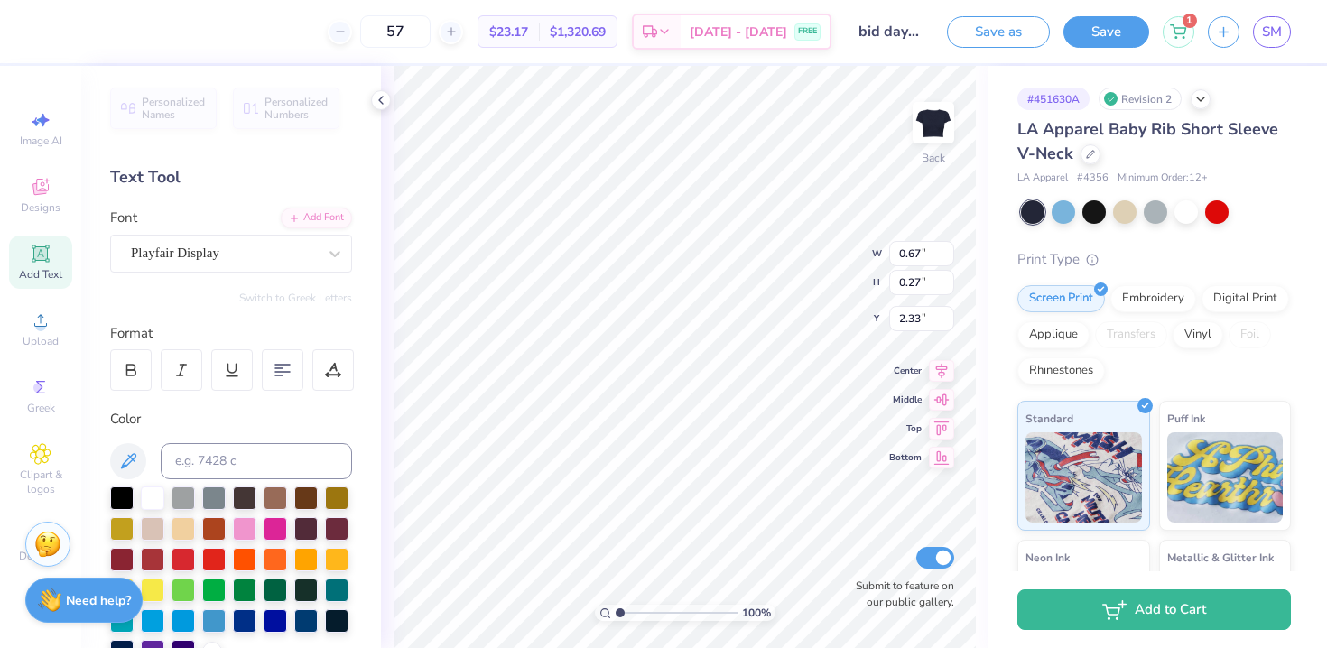
click at [991, 246] on div "# 451630A Revision 2 LA Apparel Baby Rib Short Sleeve V-Neck LA Apparel # 4356 …" at bounding box center [1157, 437] width 339 height 743
click at [1174, 18] on div "1" at bounding box center [1179, 30] width 32 height 32
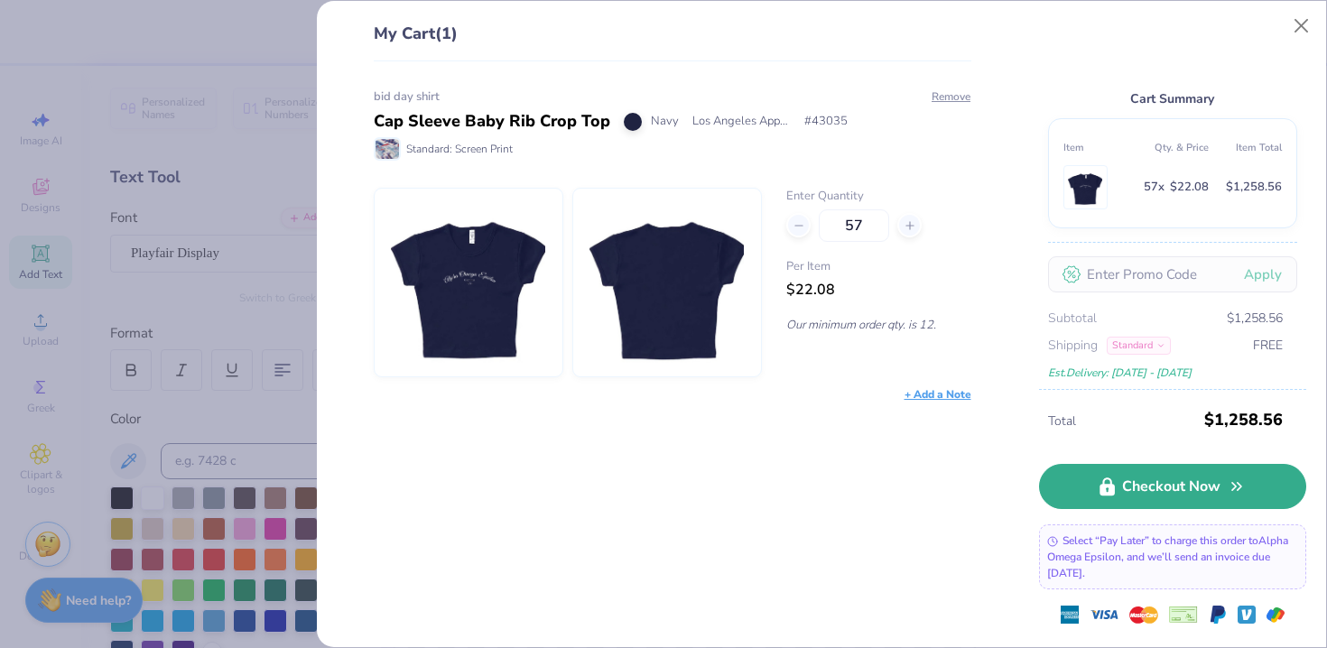
click at [1099, 478] on link "Checkout Now" at bounding box center [1172, 486] width 267 height 45
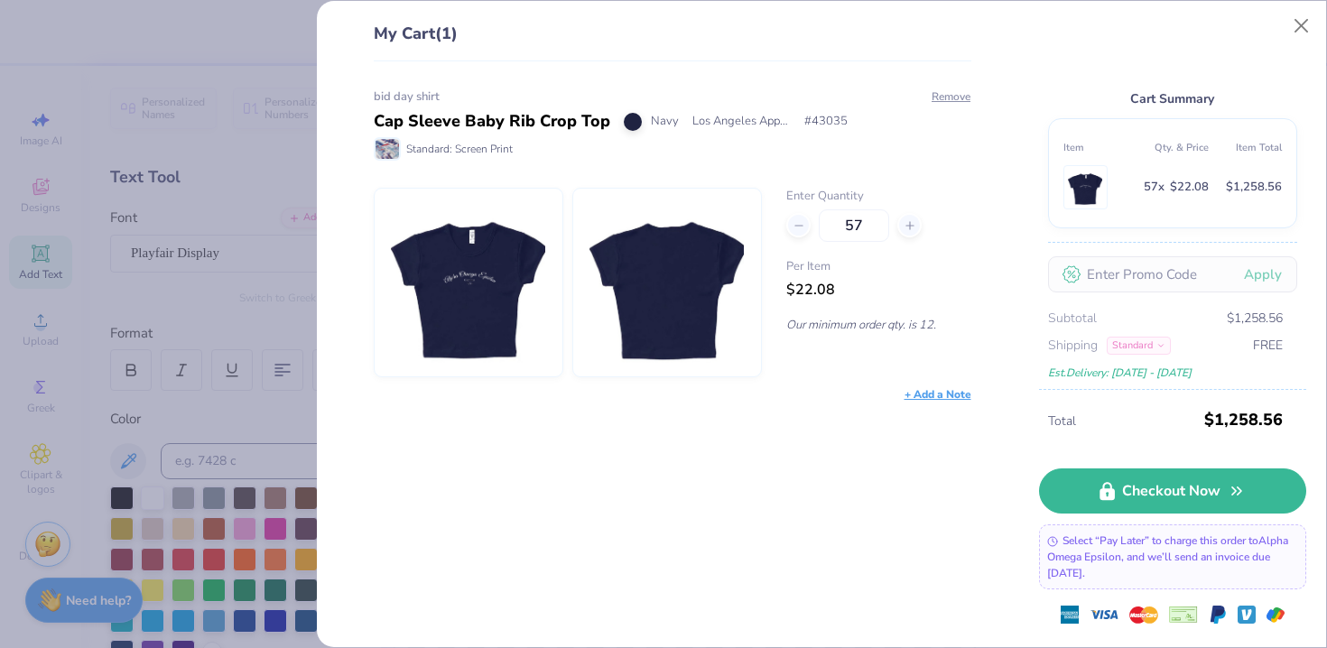
click at [210, 181] on div "My Cart (1) bid day shirt Cap Sleeve Baby Rib Crop Top Navy Los Angeles Apparel…" at bounding box center [663, 324] width 1327 height 648
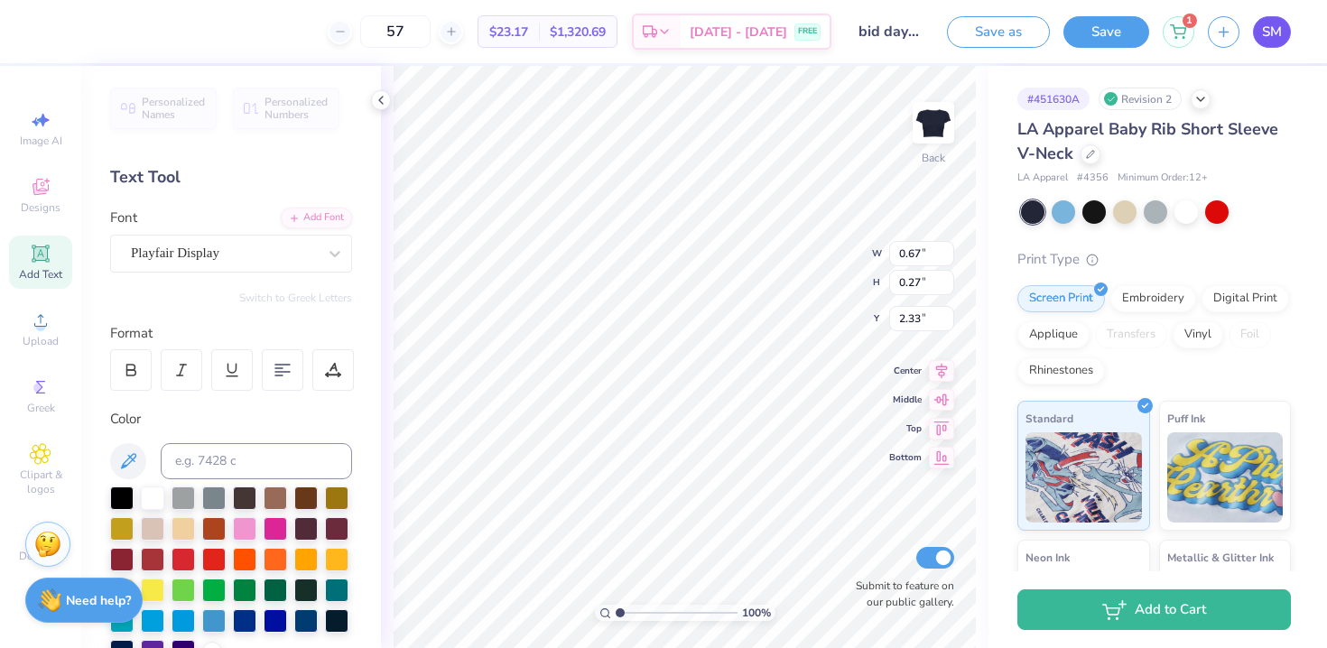
click at [1275, 42] on span "SM" at bounding box center [1272, 32] width 20 height 21
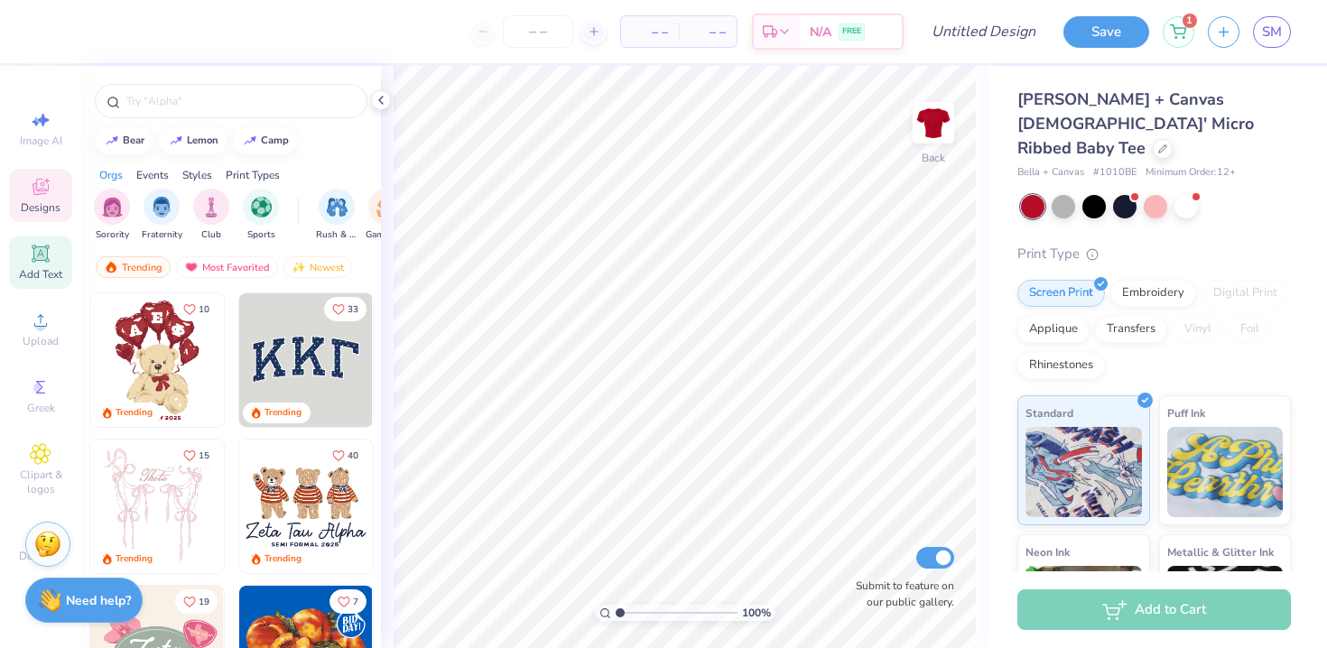
click at [42, 268] on span "Add Text" at bounding box center [40, 274] width 43 height 14
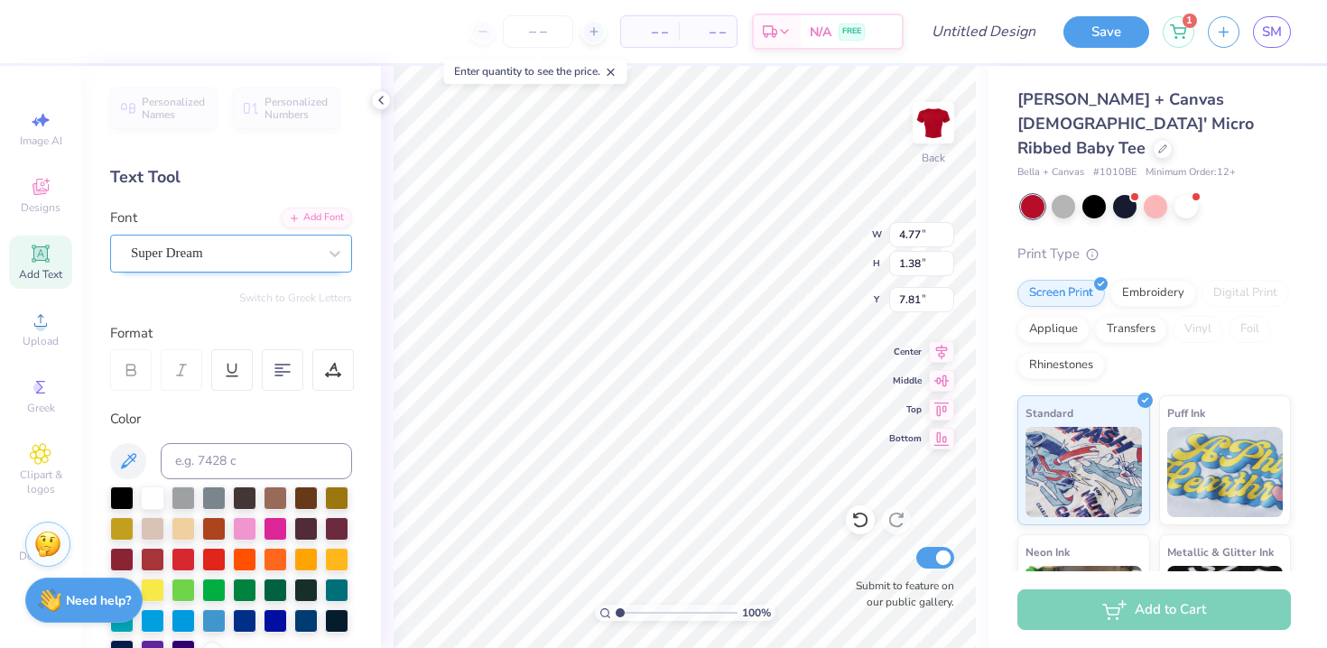
click at [168, 259] on div "Super Dream" at bounding box center [224, 253] width 190 height 28
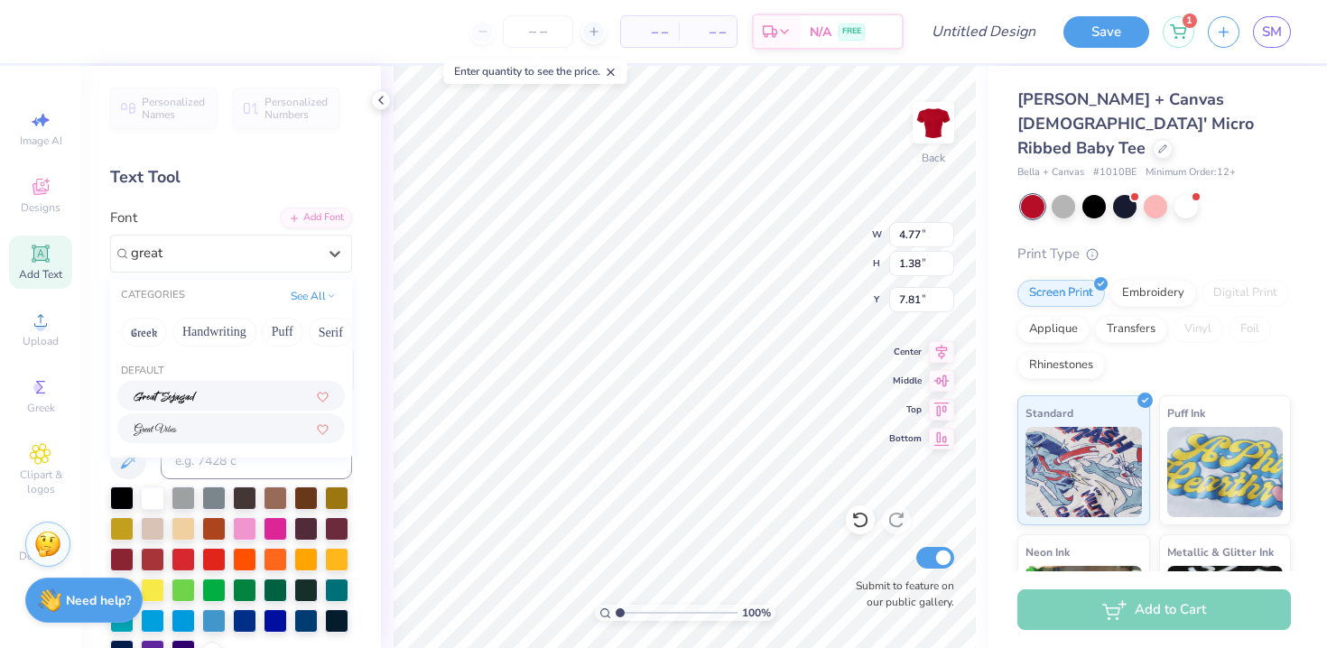
click at [163, 433] on img at bounding box center [155, 429] width 43 height 13
type input "great"
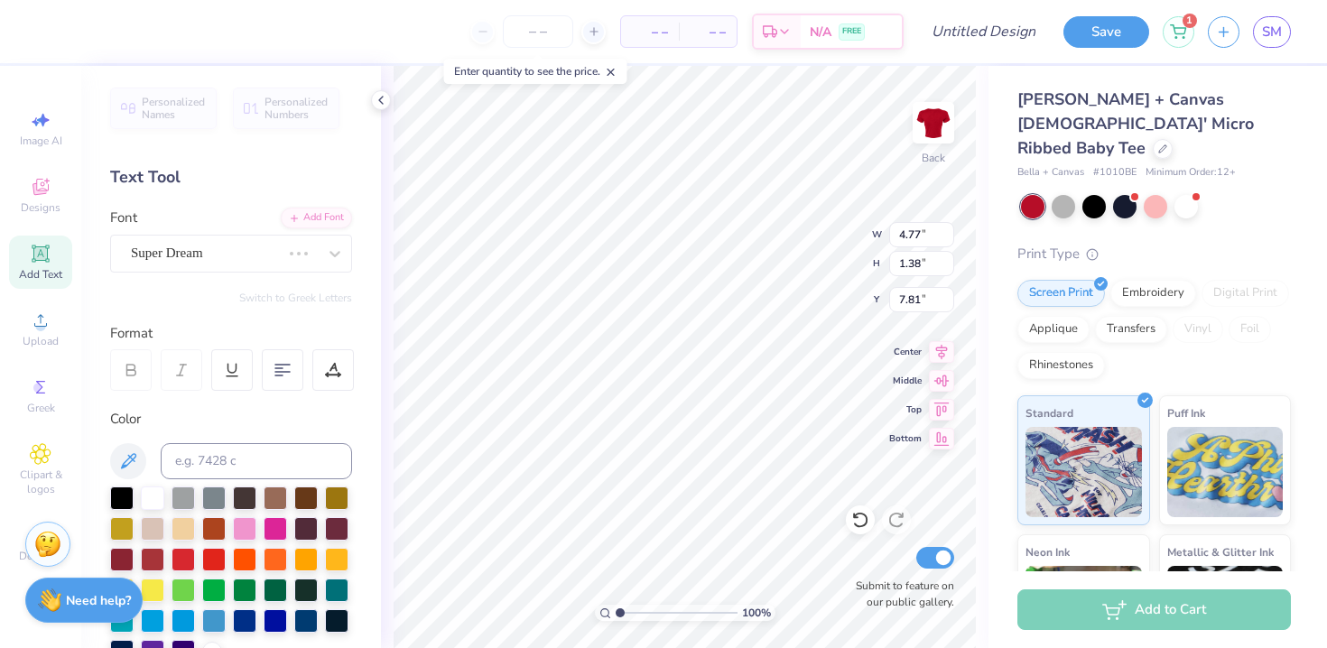
type input "7.71"
type input "2.04"
type input "7.48"
type textarea "Alpha Omega Epsilon"
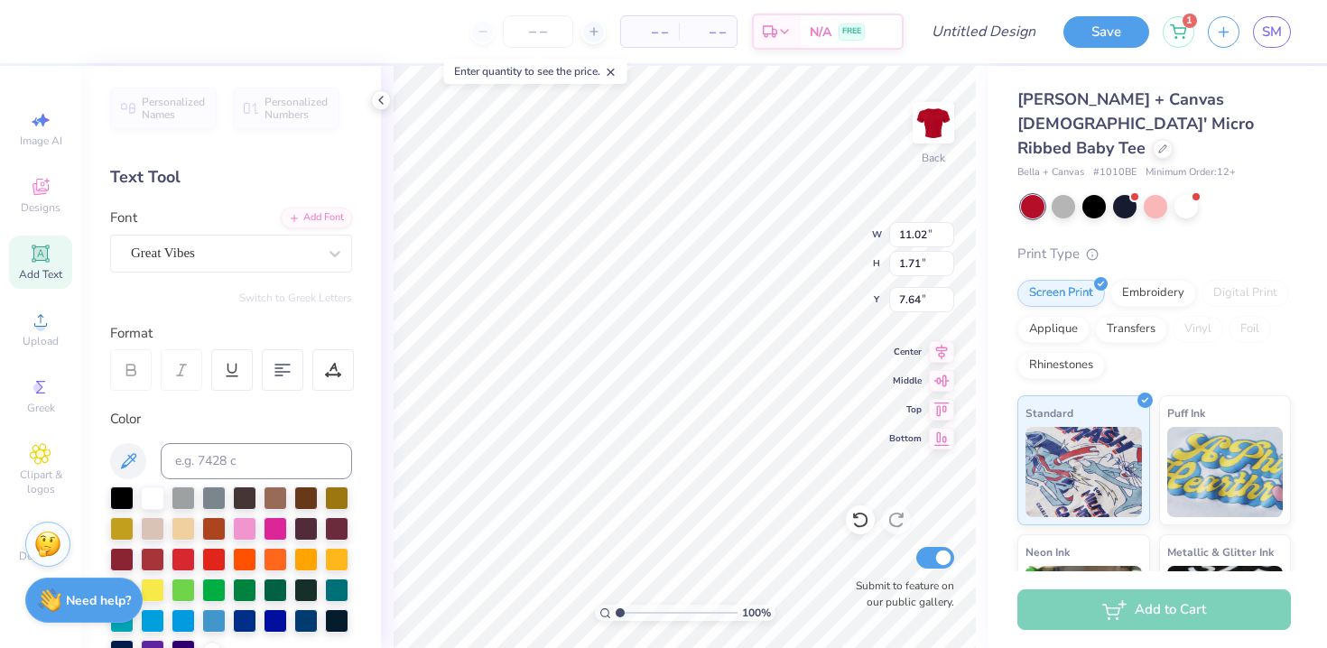
type input "3.00"
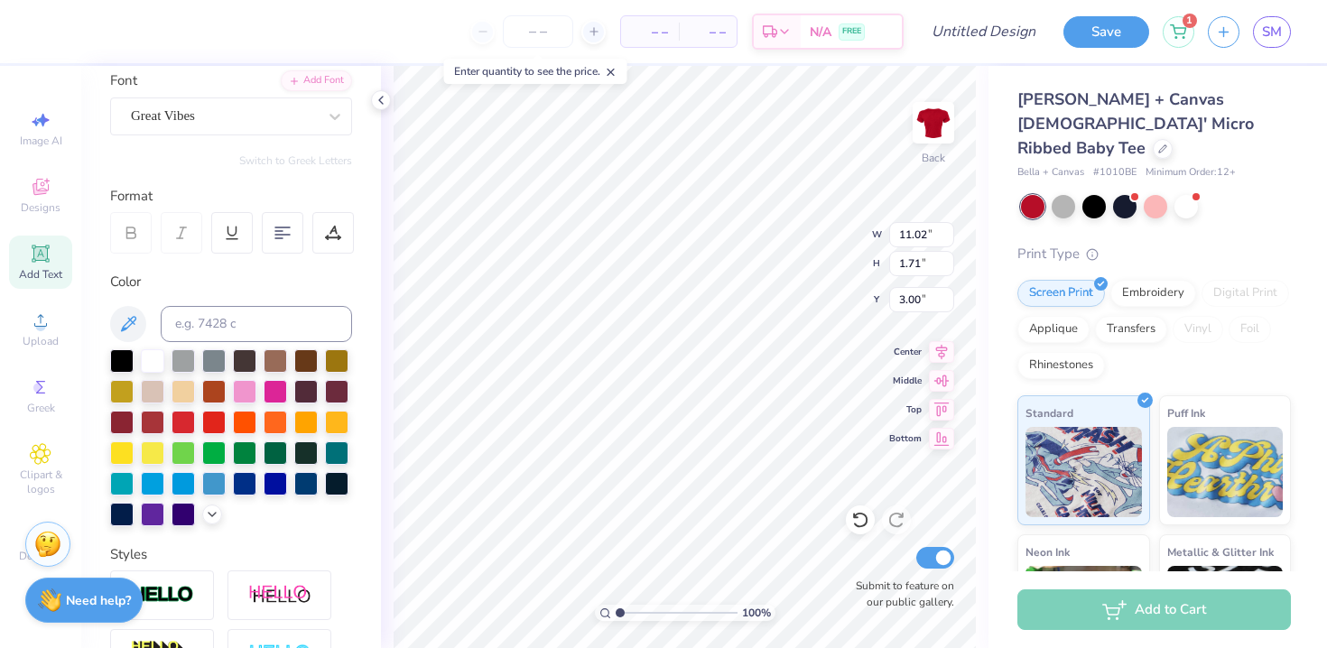
scroll to position [401, 0]
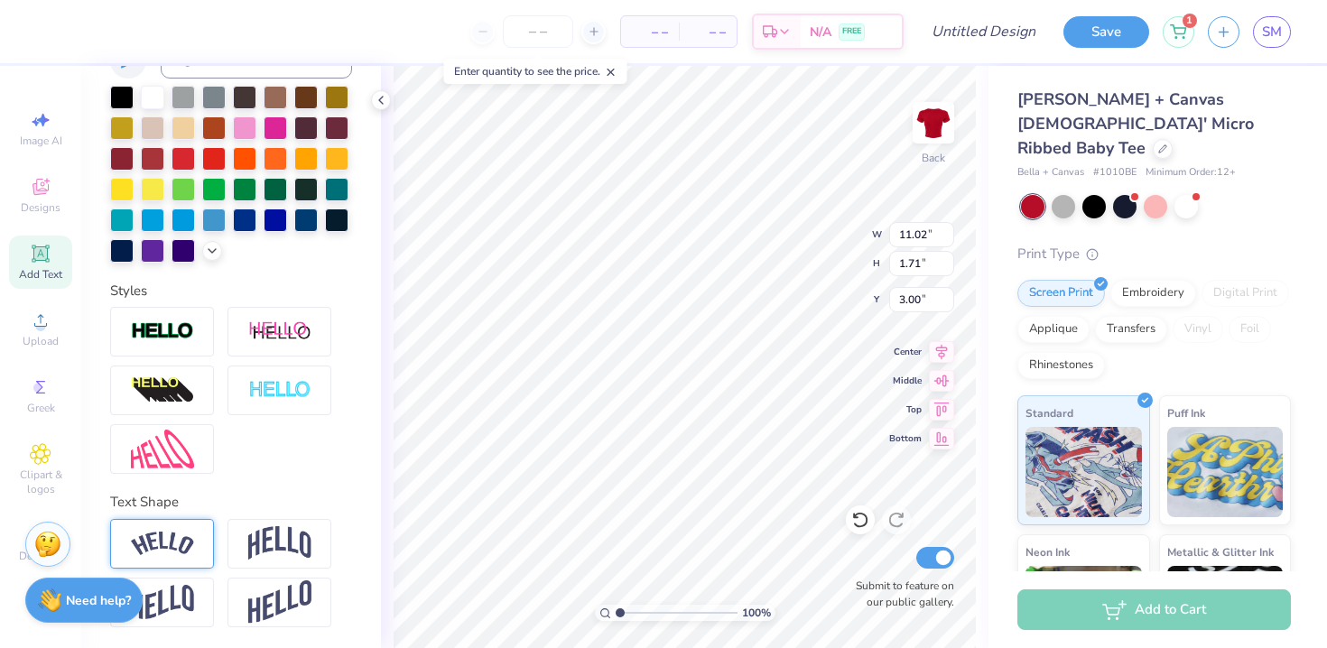
click at [166, 546] on img at bounding box center [162, 544] width 63 height 24
type input "2.41"
type input "2.65"
click at [914, 453] on div "100 % Back W 11.02 11.02 " H 2.41 2.41 " Y 2.65 2.65 " Center Middle Top Bottom…" at bounding box center [685, 357] width 608 height 582
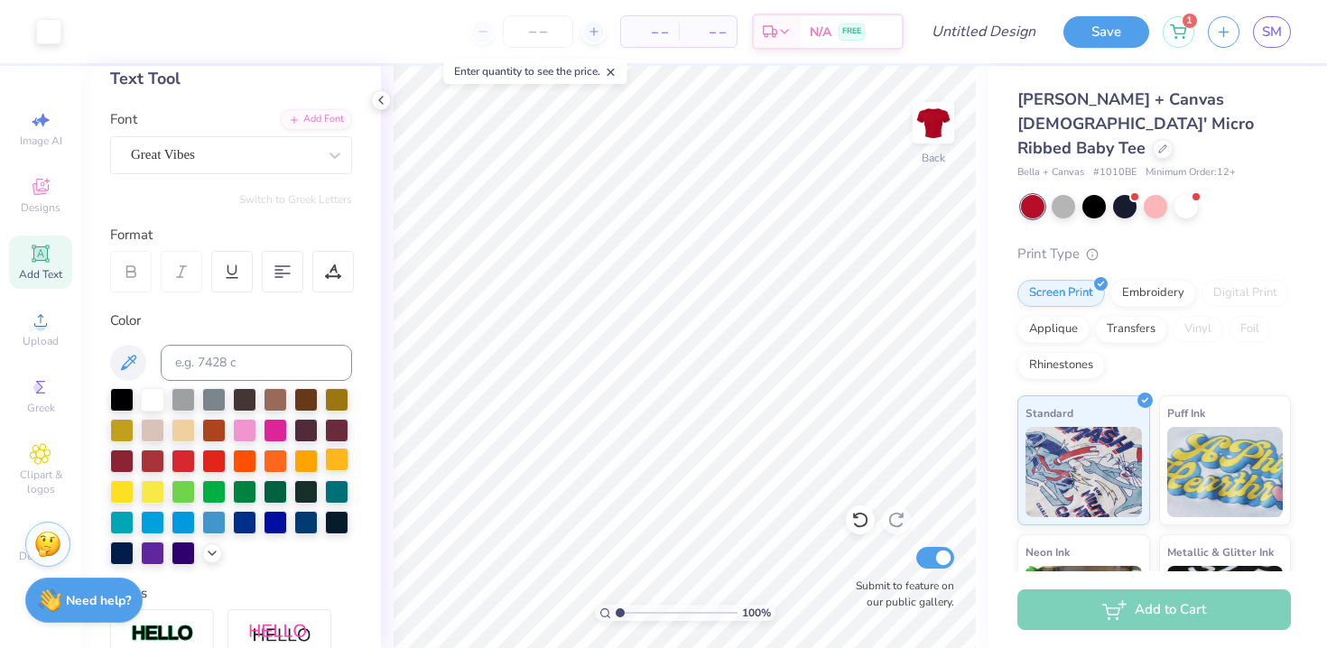
scroll to position [51, 0]
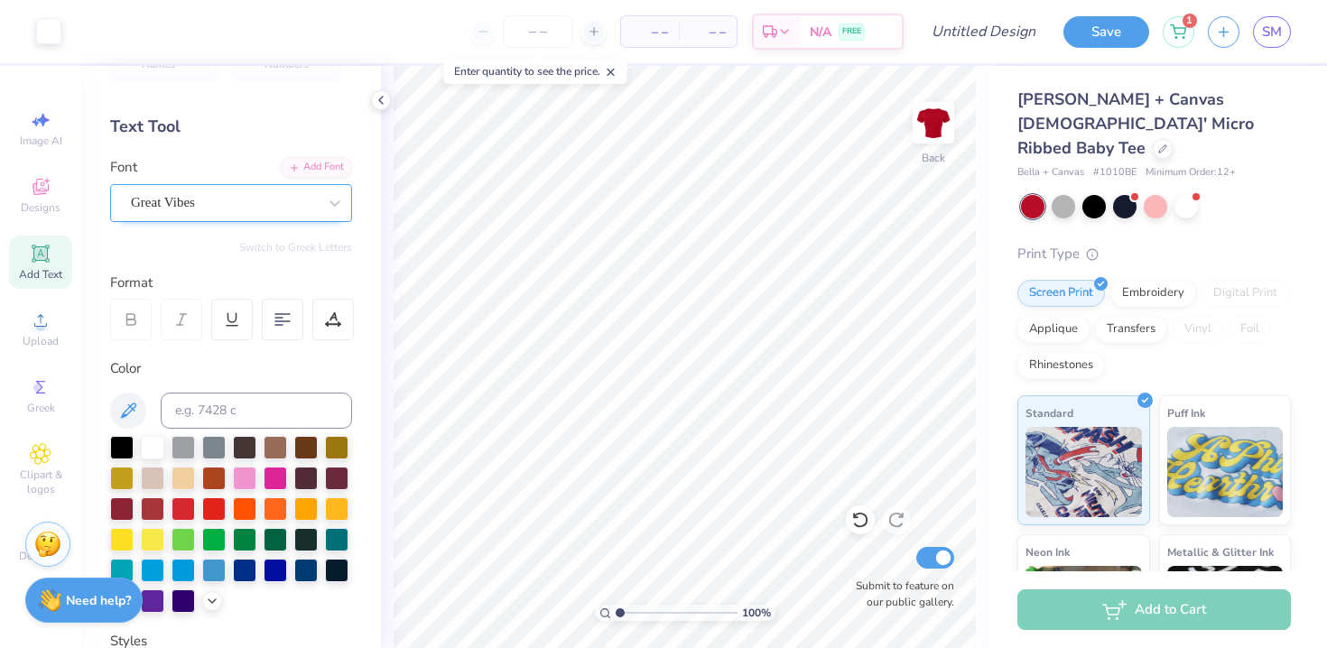
click at [199, 197] on div "Great Vibes" at bounding box center [224, 203] width 190 height 28
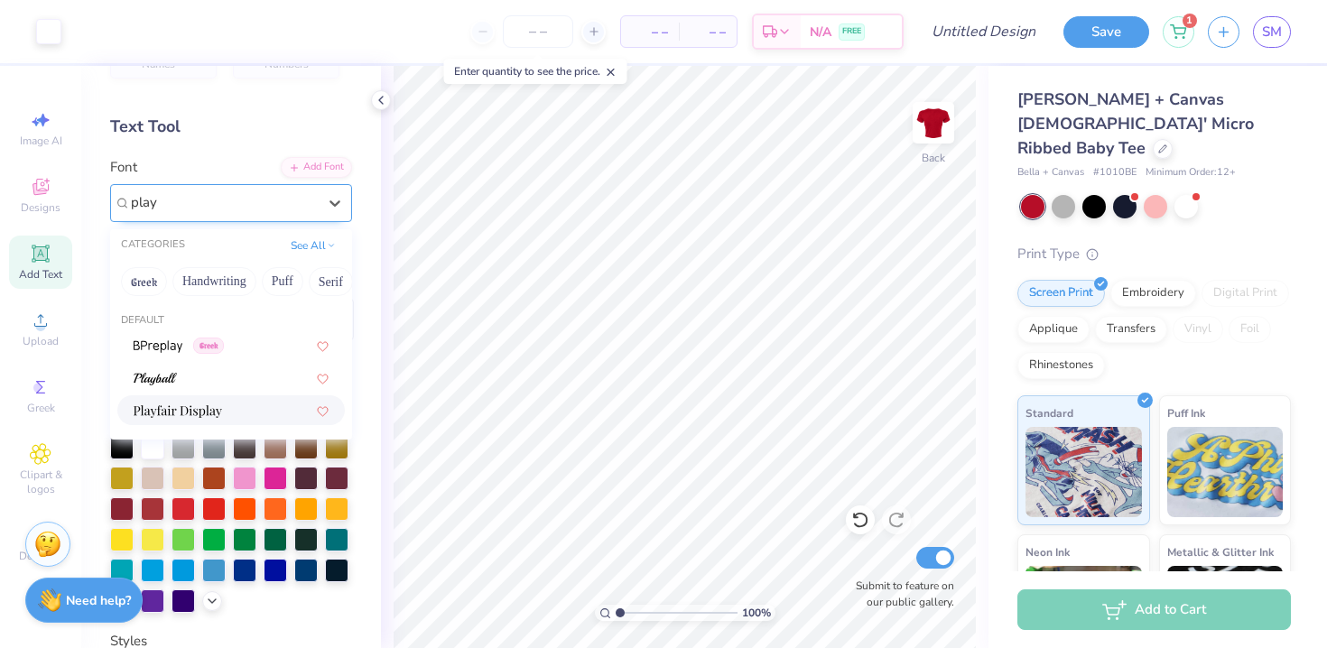
click at [179, 414] on img at bounding box center [178, 411] width 88 height 13
type input "play"
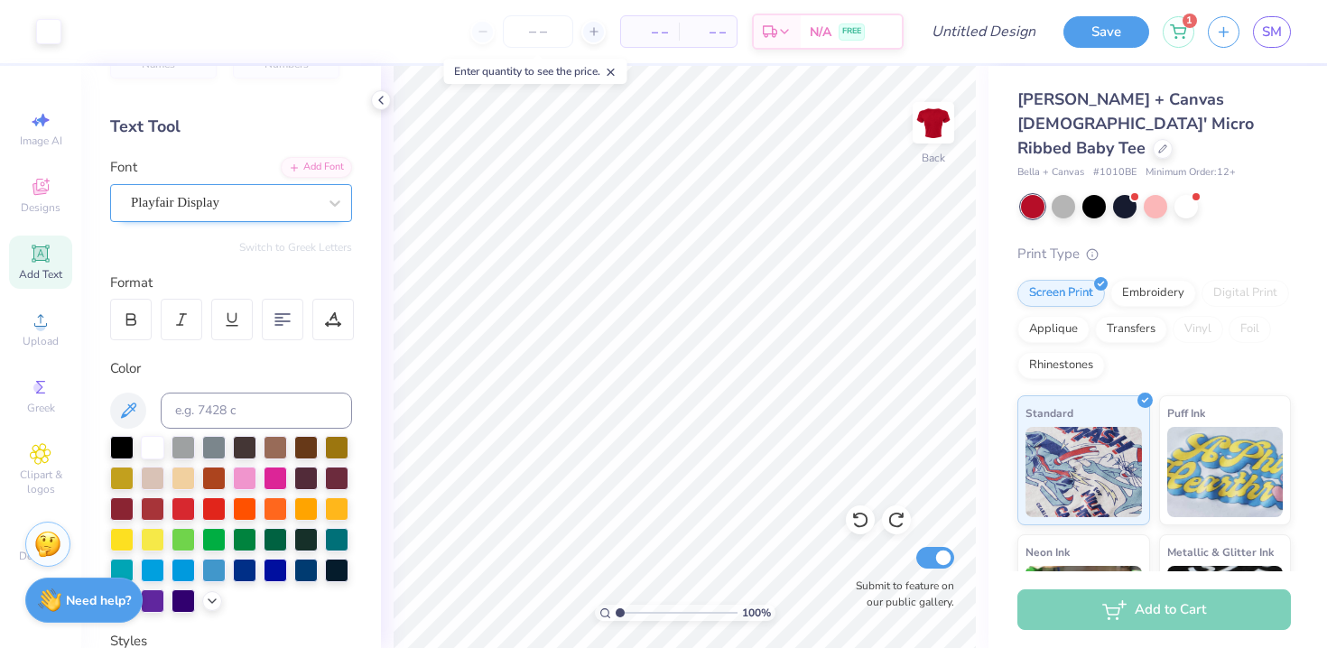
click at [27, 255] on div "Add Text" at bounding box center [40, 262] width 63 height 53
click at [183, 197] on div "Super Dream" at bounding box center [224, 203] width 190 height 28
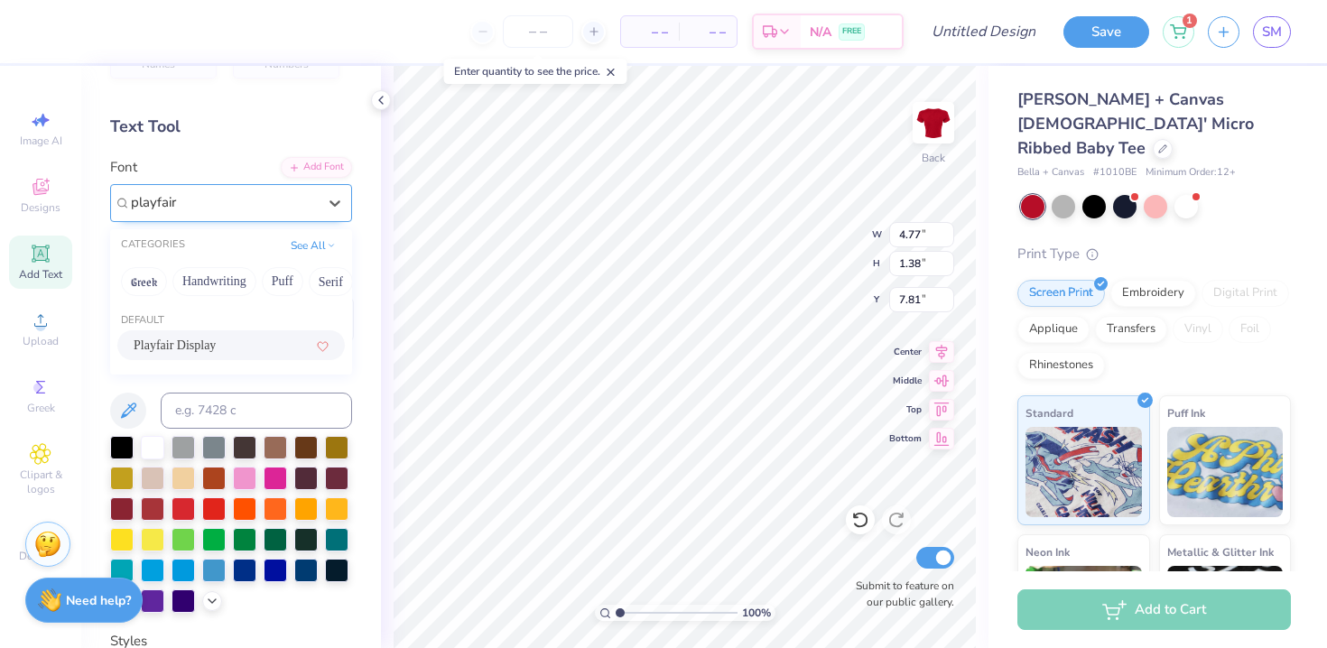
type input "playfair"
click at [193, 339] on span "Playfair Display" at bounding box center [175, 345] width 82 height 19
type input "playfair"
type input "4.78"
type input "1.40"
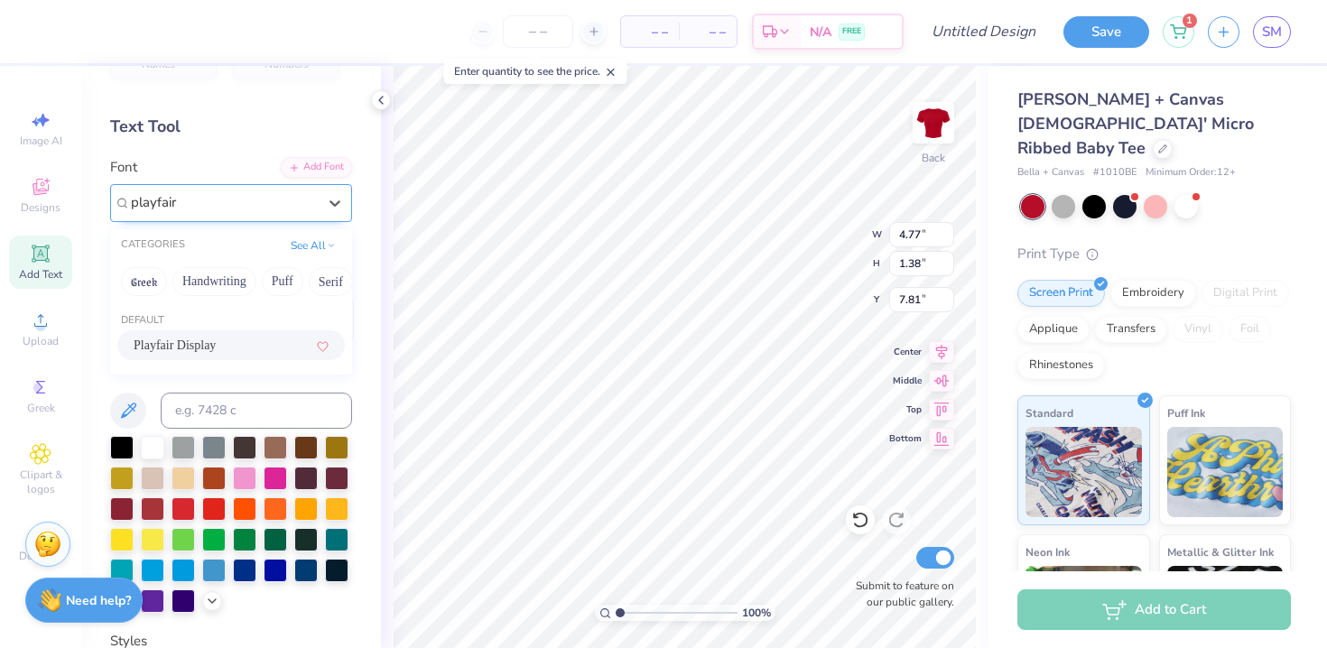
type input "7.80"
type textarea "Gamma 1991"
click at [268, 319] on div at bounding box center [283, 320] width 42 height 42
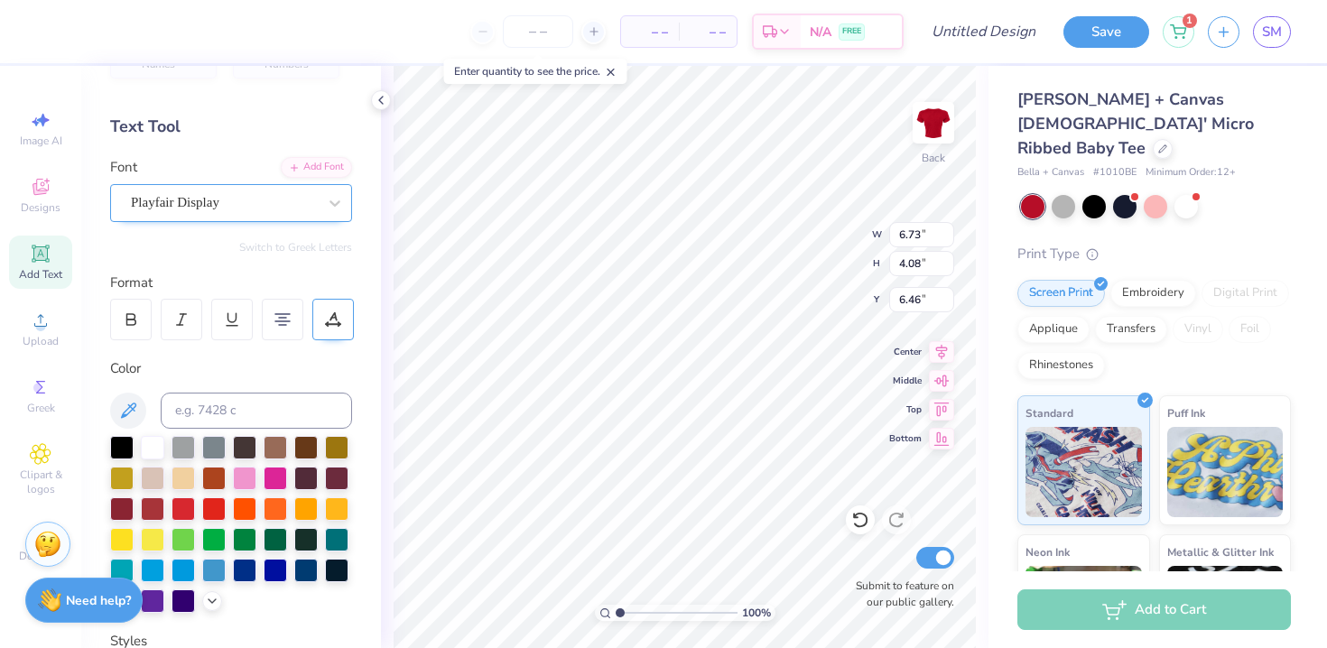
type input "2.66"
type input "1.61"
type input "8.93"
type input "2.59"
type input "1.57"
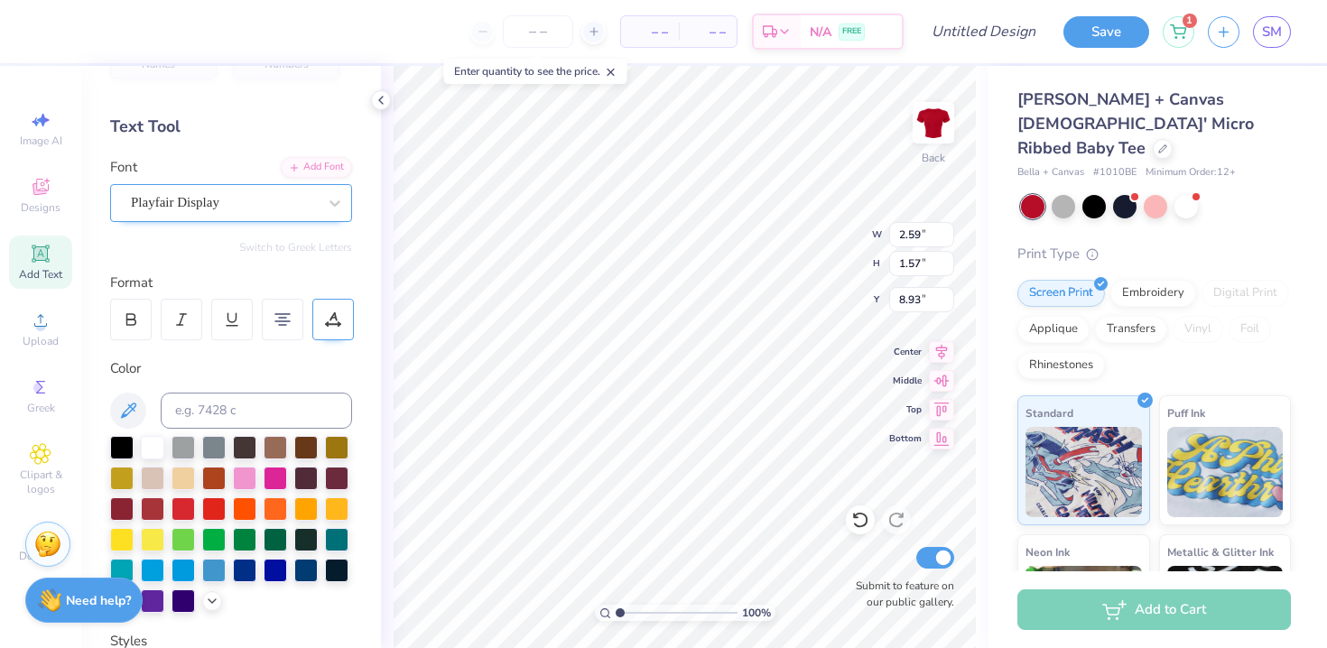
type input "4.28"
type input "11.02"
type input "2.41"
type input "2.65"
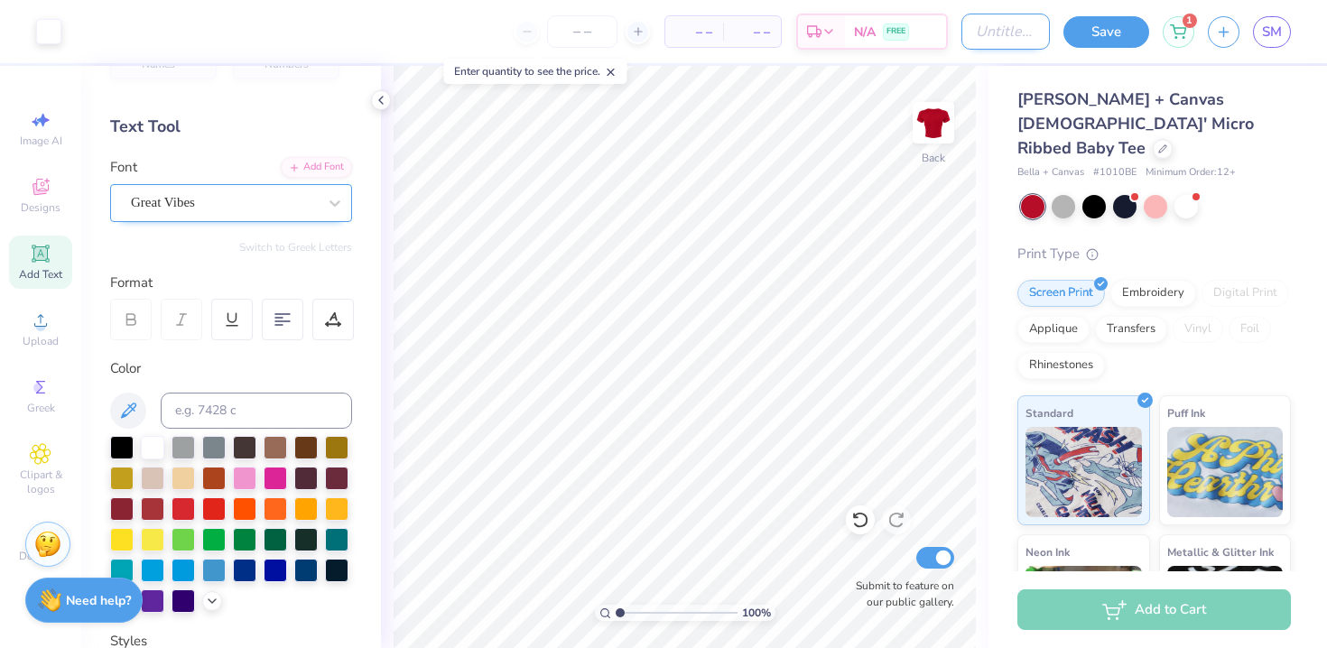
click at [1008, 31] on input "Design Title" at bounding box center [1005, 32] width 88 height 36
type input "bid day red"
click at [1083, 88] on span "[PERSON_NAME] + Canvas [DEMOGRAPHIC_DATA]' Micro Ribbed Baby Tee" at bounding box center [1135, 123] width 237 height 70
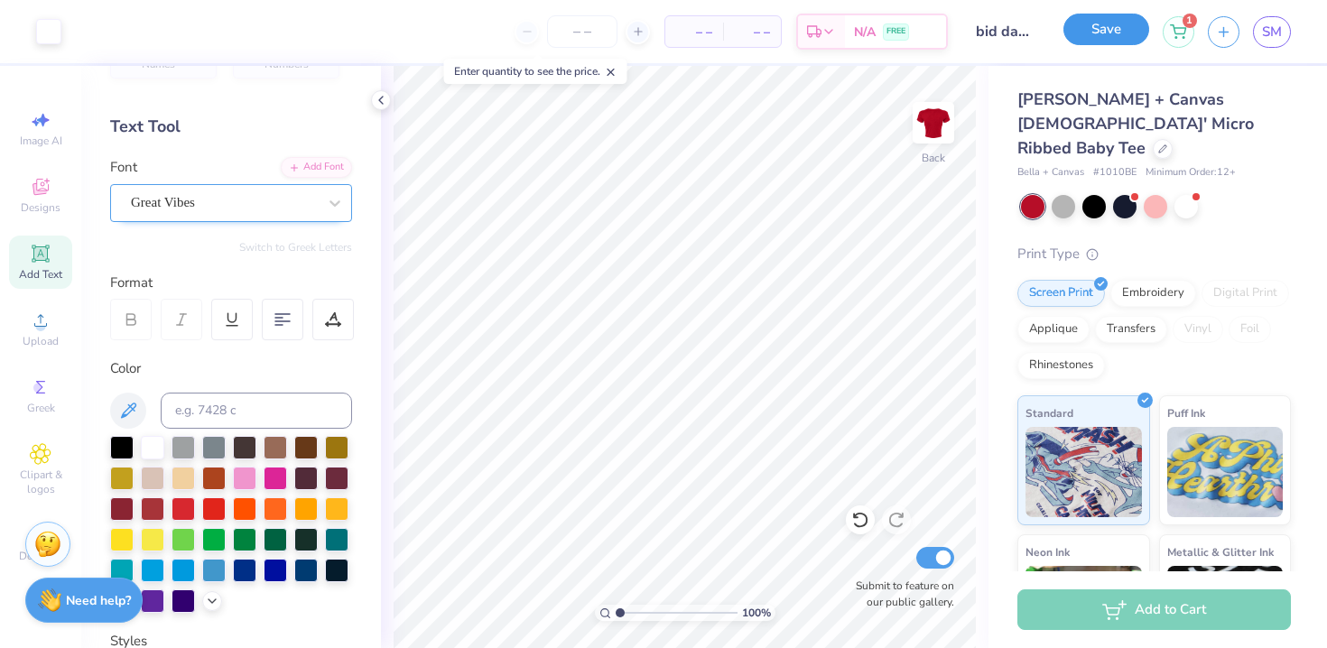
click at [1095, 40] on button "Save" at bounding box center [1106, 30] width 86 height 32
click at [1215, 617] on div "Add to Cart" at bounding box center [1154, 609] width 274 height 41
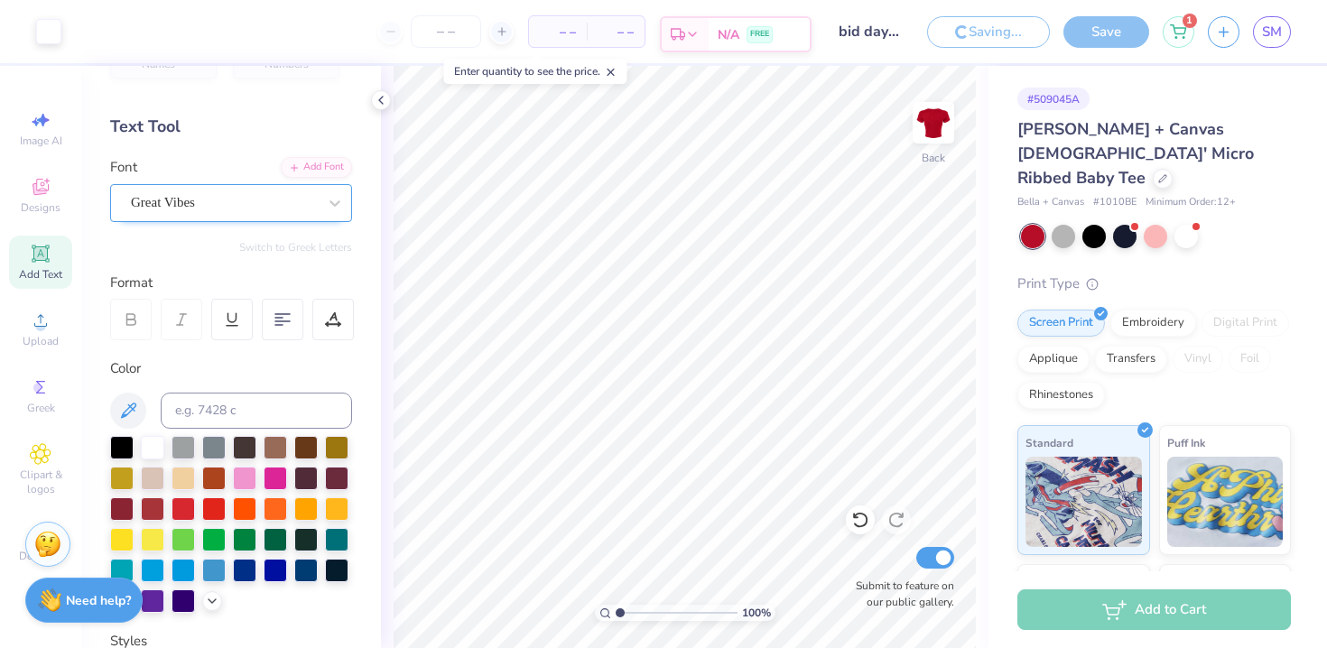
click at [706, 29] on div "Est. Delivery" at bounding box center [685, 34] width 47 height 32
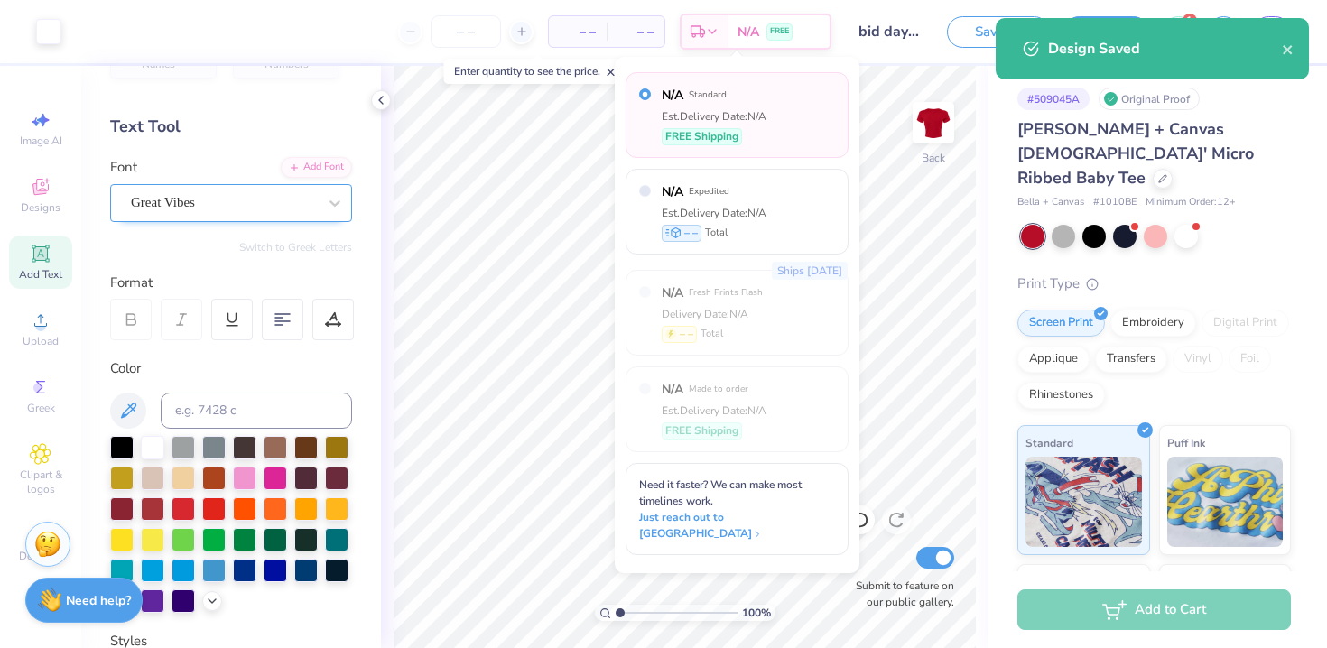
click at [656, 28] on div "– – Total" at bounding box center [636, 31] width 58 height 31
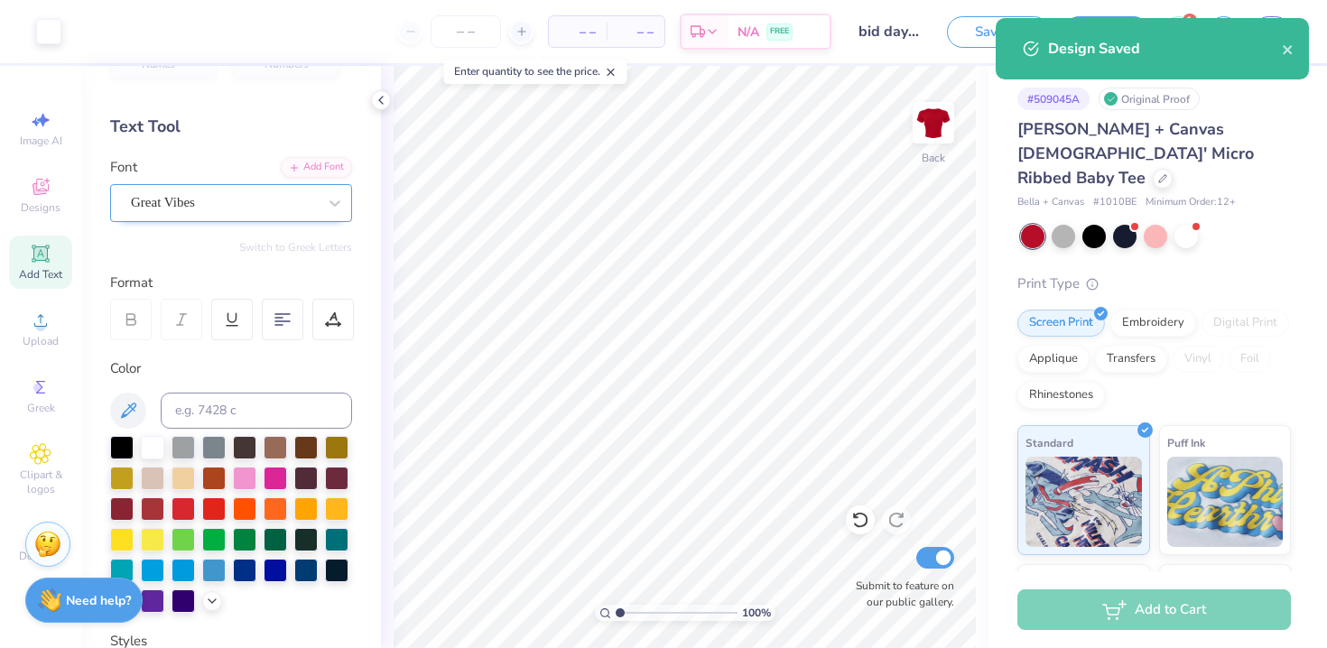
click at [642, 28] on span "– –" at bounding box center [635, 32] width 36 height 19
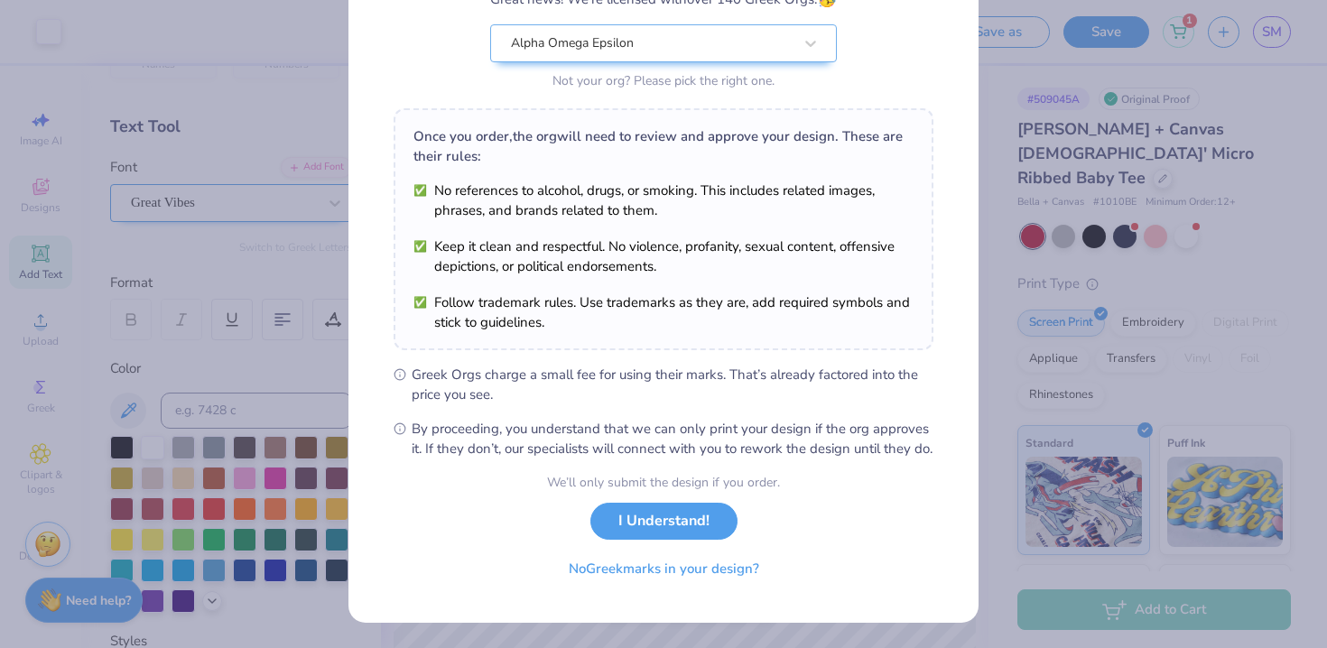
scroll to position [197, 0]
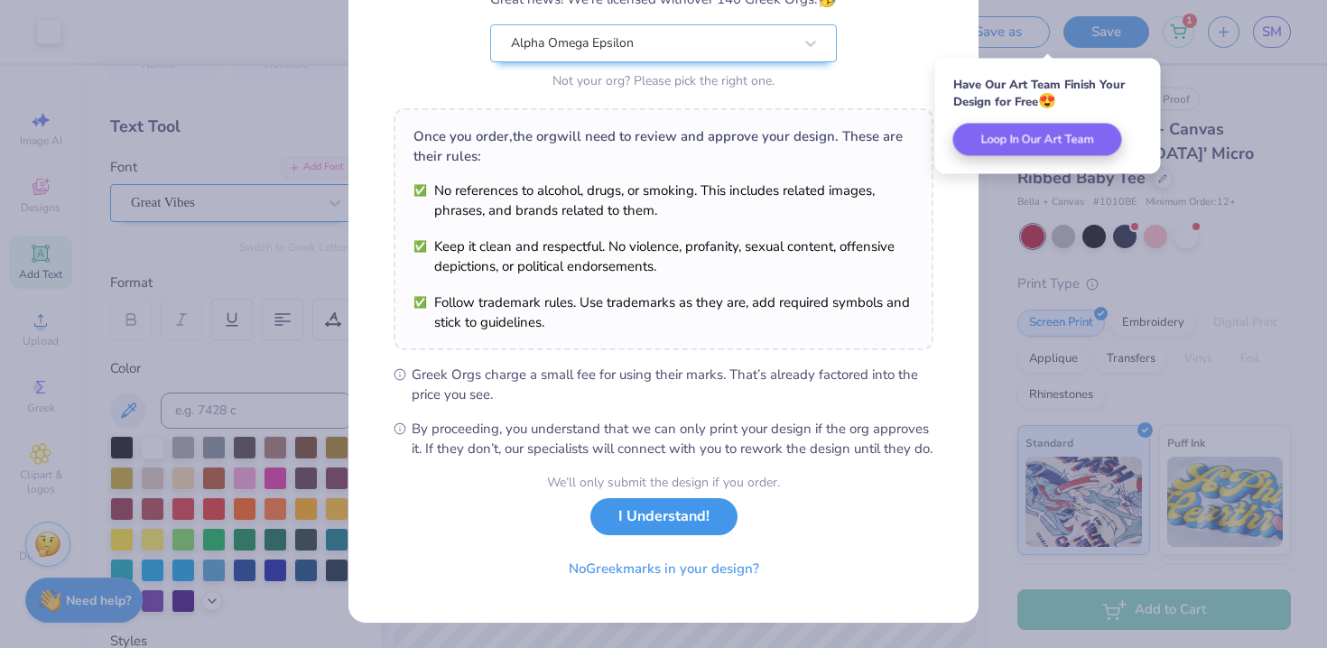
click at [687, 528] on button "I Understand!" at bounding box center [663, 516] width 147 height 37
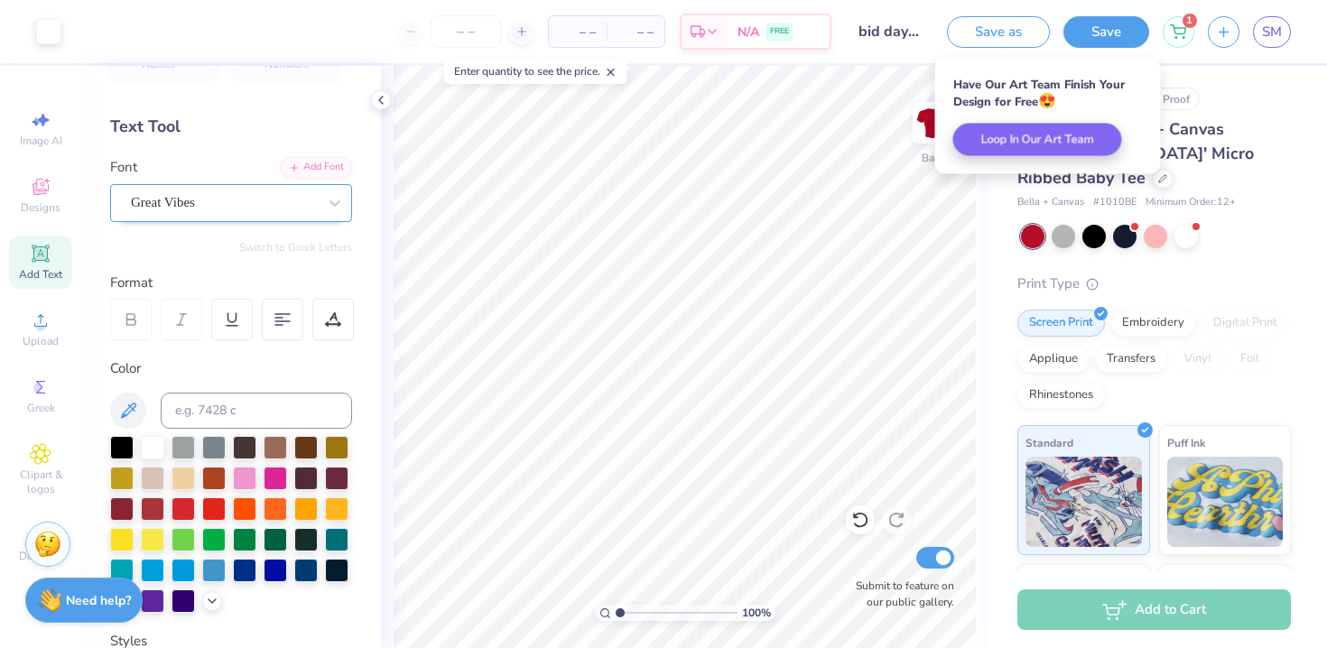
scroll to position [0, 0]
click at [480, 36] on input "number" at bounding box center [466, 31] width 70 height 32
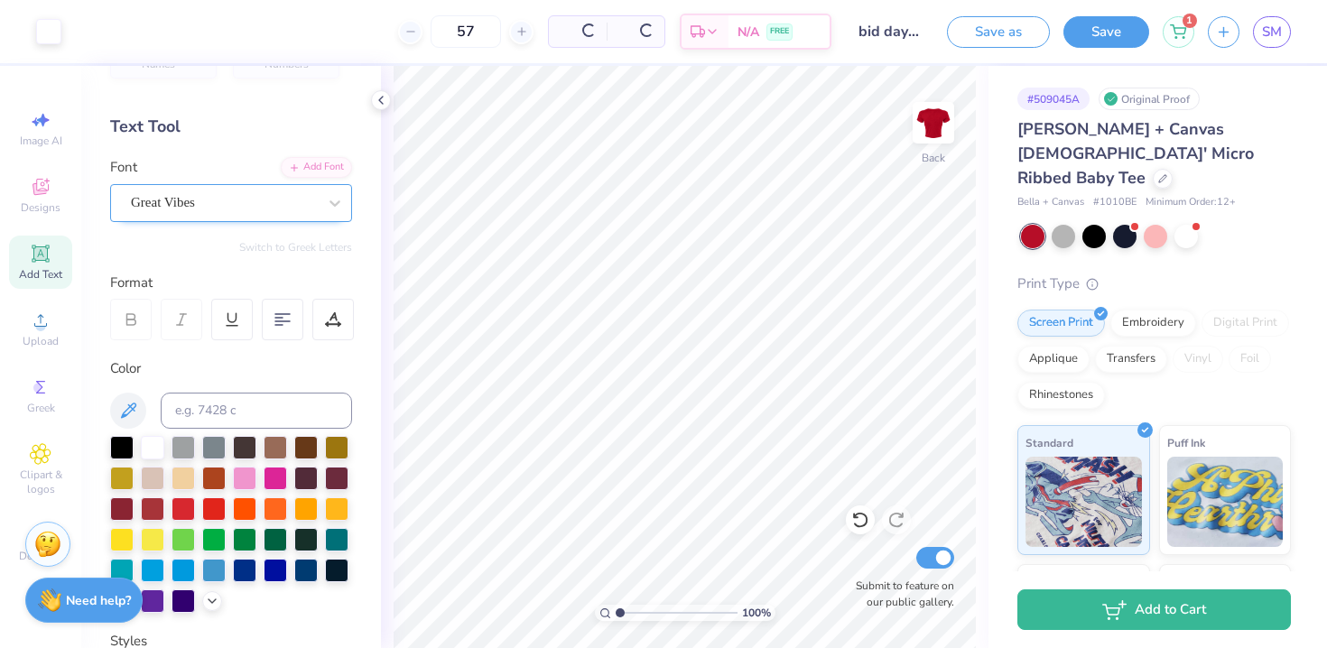
type input "57"
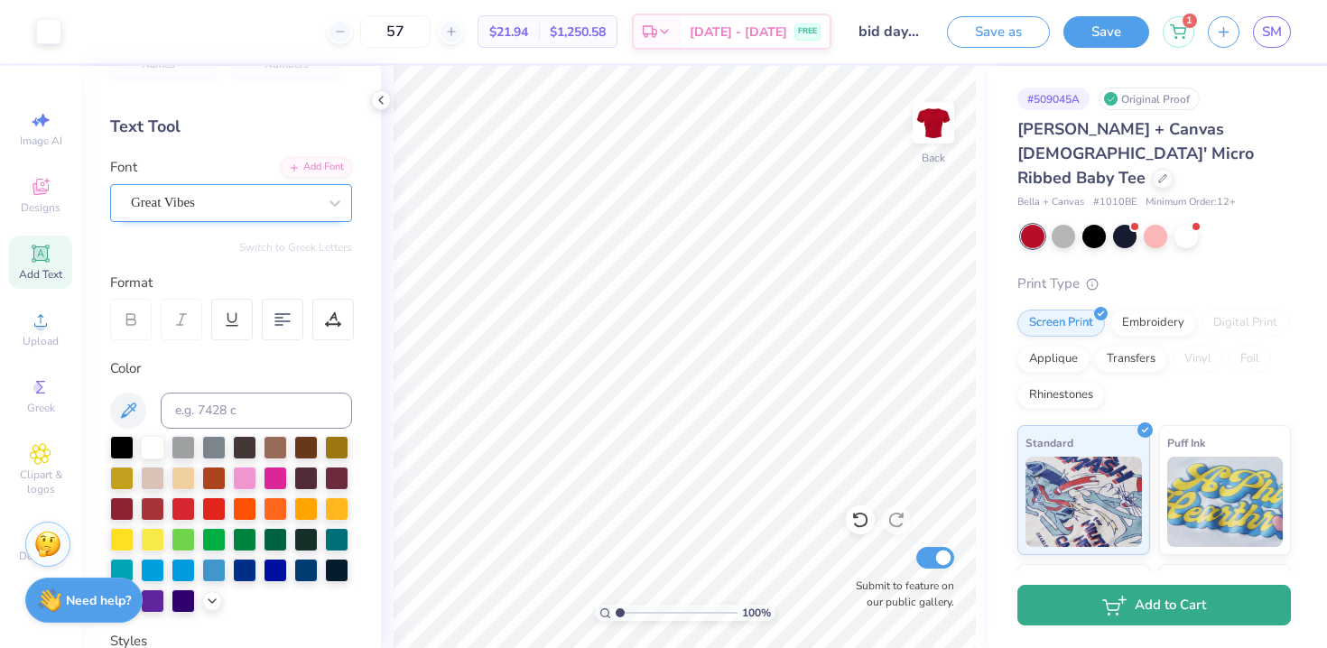
click at [1096, 604] on button "Add to Cart" at bounding box center [1154, 605] width 274 height 41
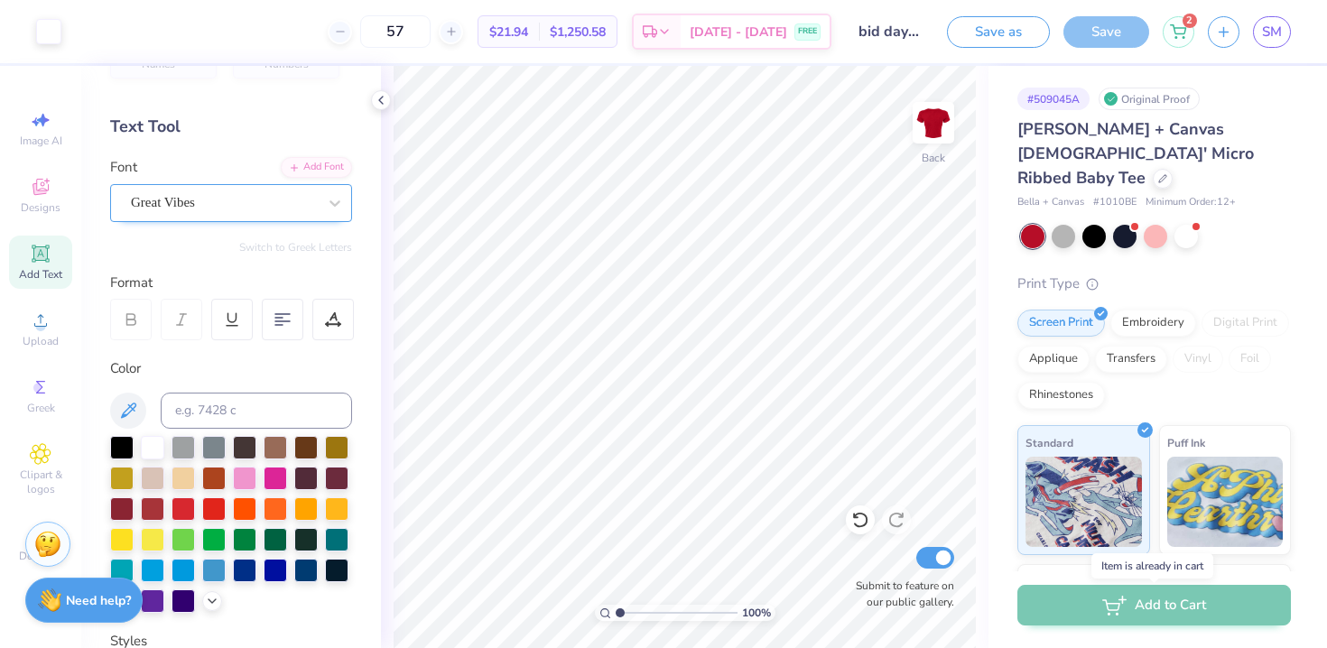
click at [1096, 604] on div "Add to Cart" at bounding box center [1154, 609] width 274 height 41
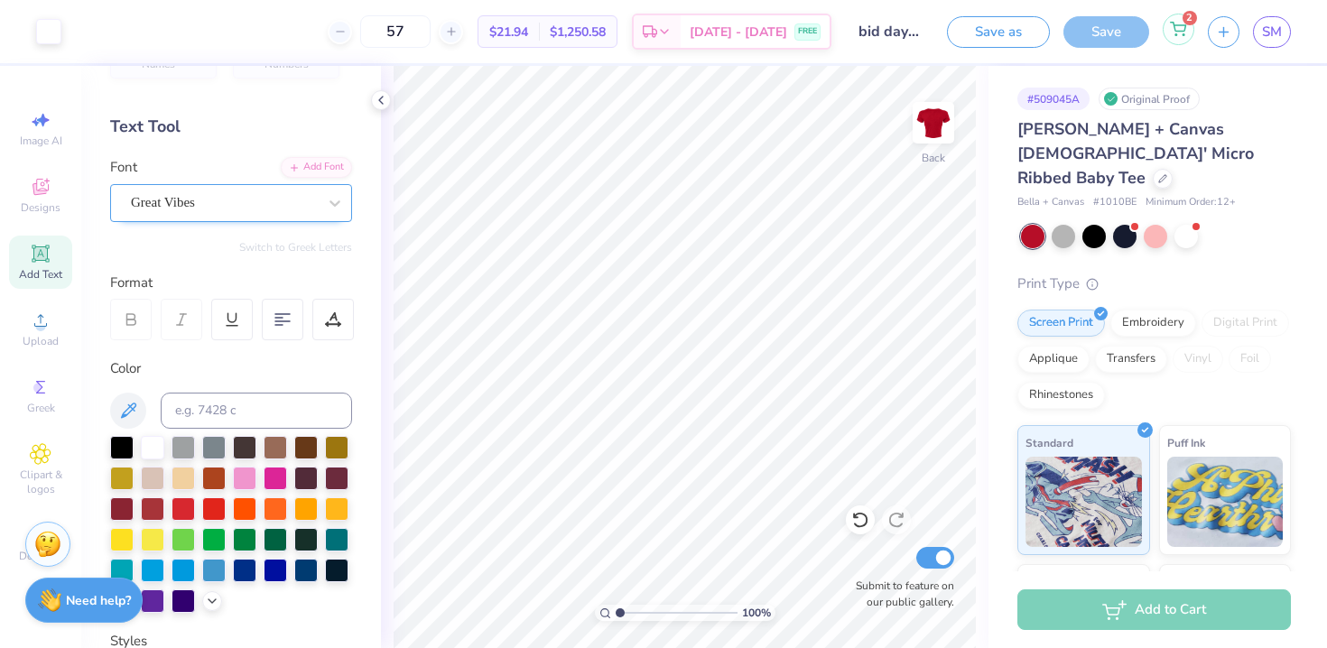
click at [1183, 28] on icon at bounding box center [1178, 29] width 16 height 14
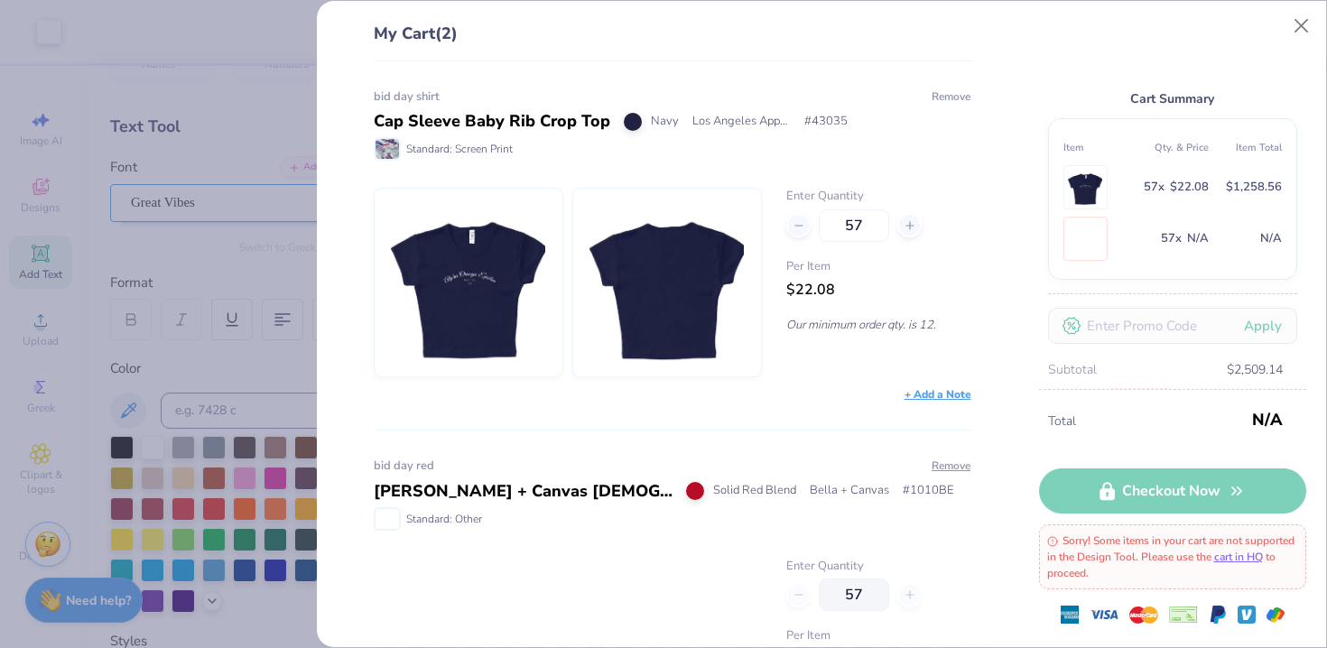
click at [934, 92] on button "Remove" at bounding box center [951, 96] width 41 height 16
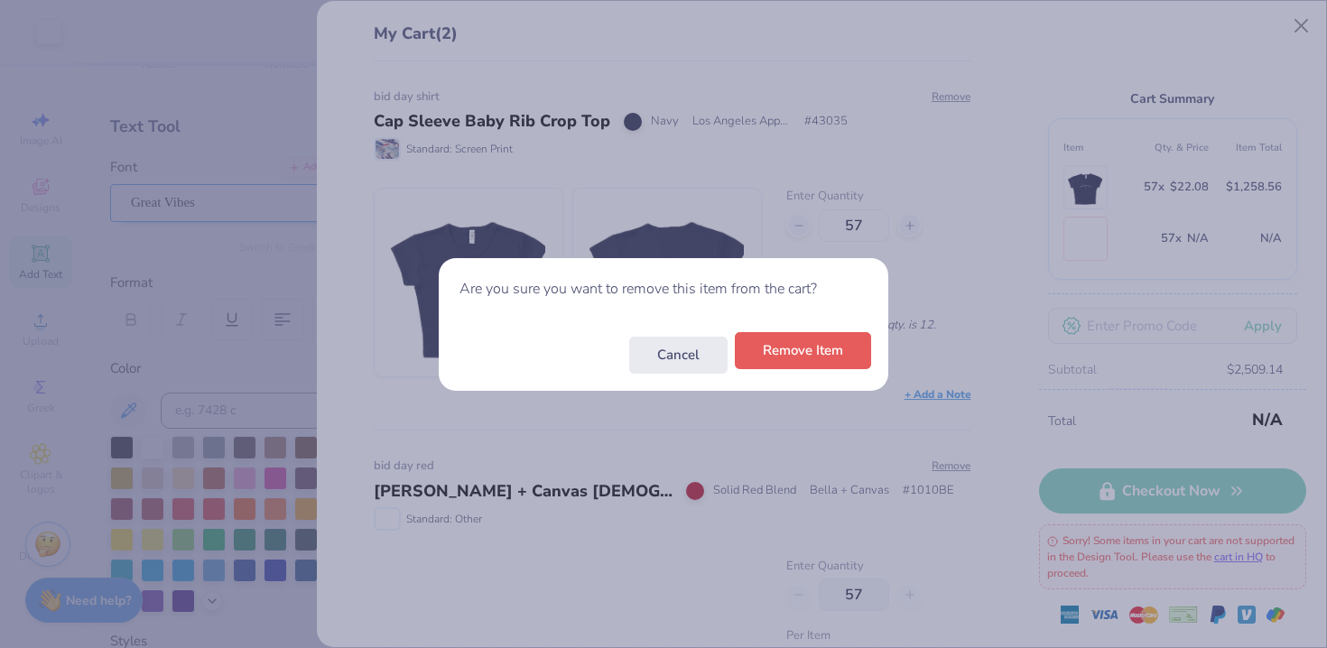
click at [808, 351] on button "Remove Item" at bounding box center [803, 350] width 136 height 37
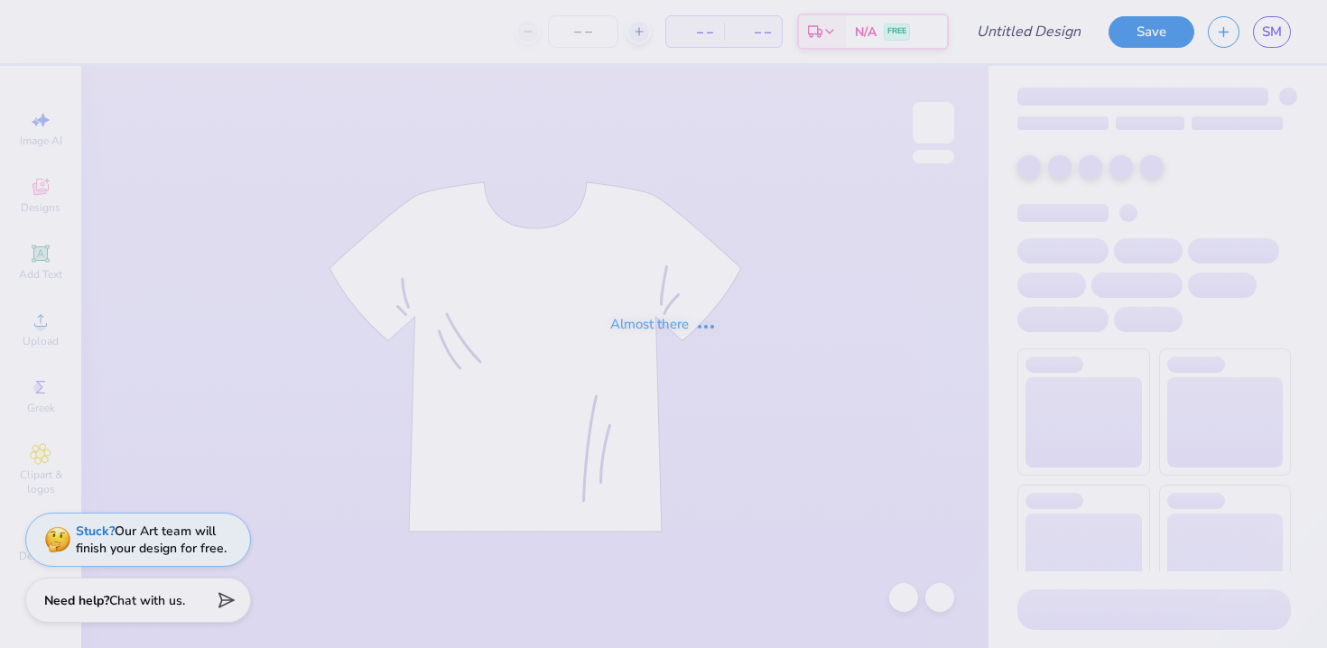
type input "bid day red"
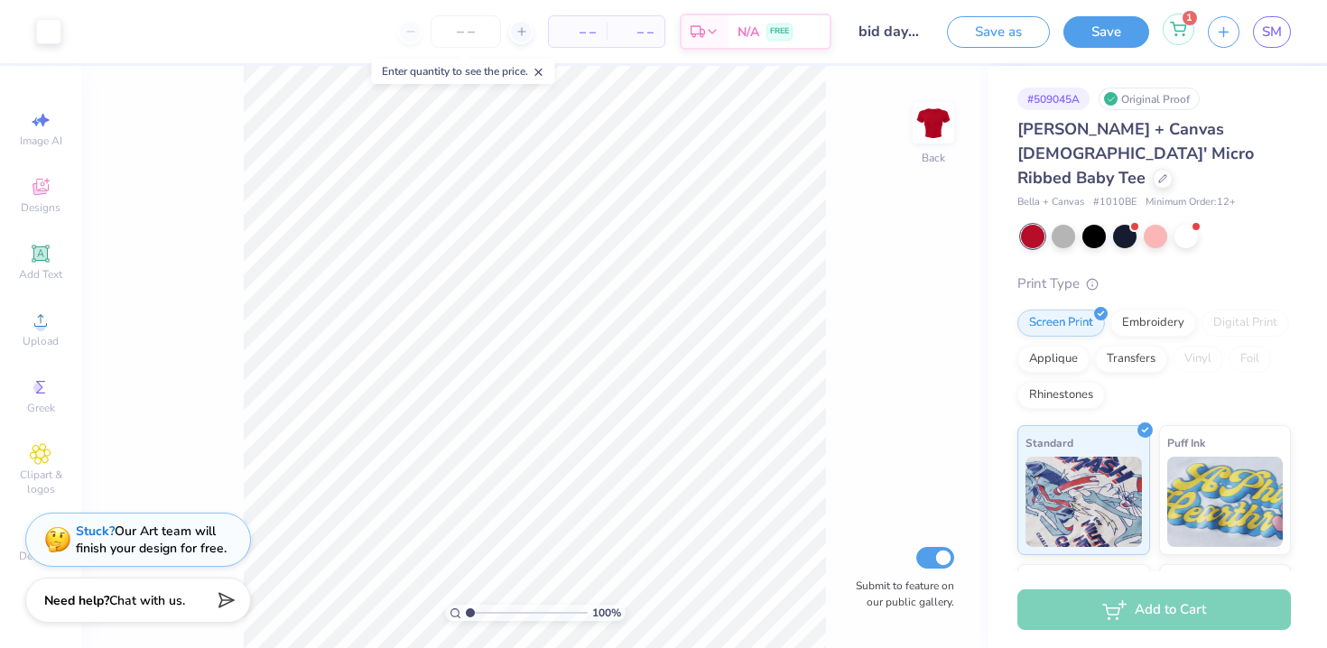
click at [1179, 37] on div "1" at bounding box center [1179, 30] width 32 height 32
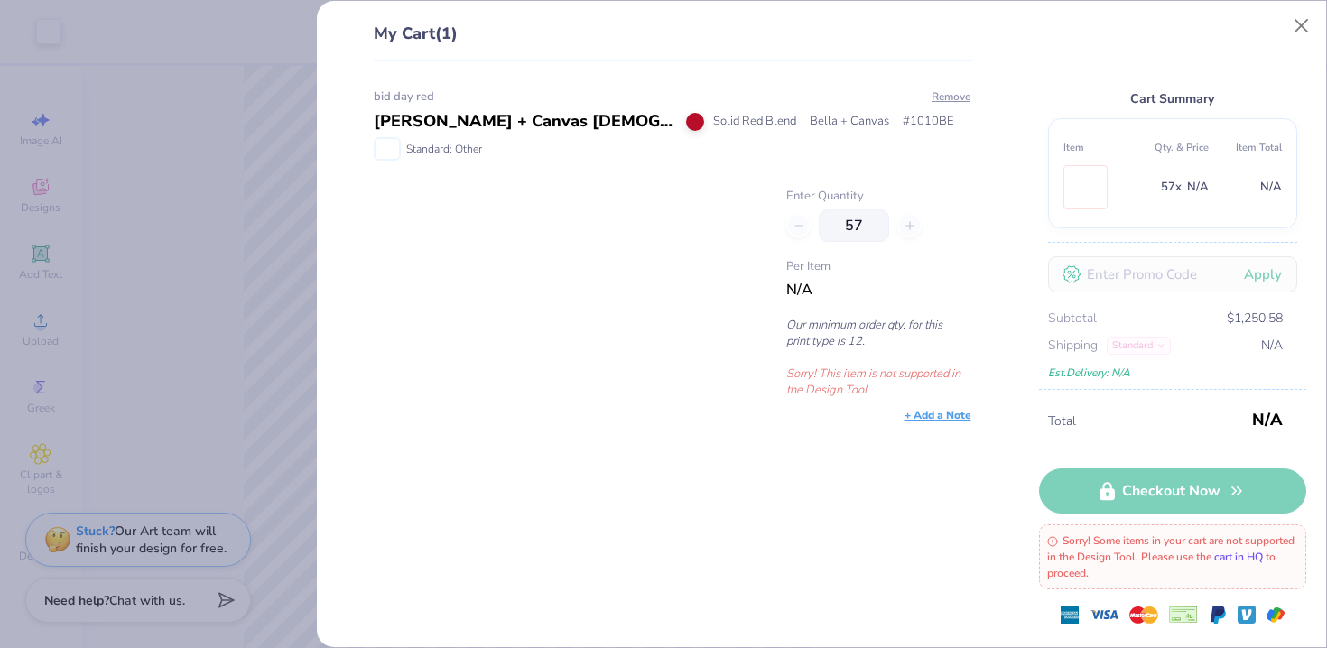
click at [1263, 555] on link "cart in HQ" at bounding box center [1238, 557] width 49 height 14
